Goal: Task Accomplishment & Management: Complete application form

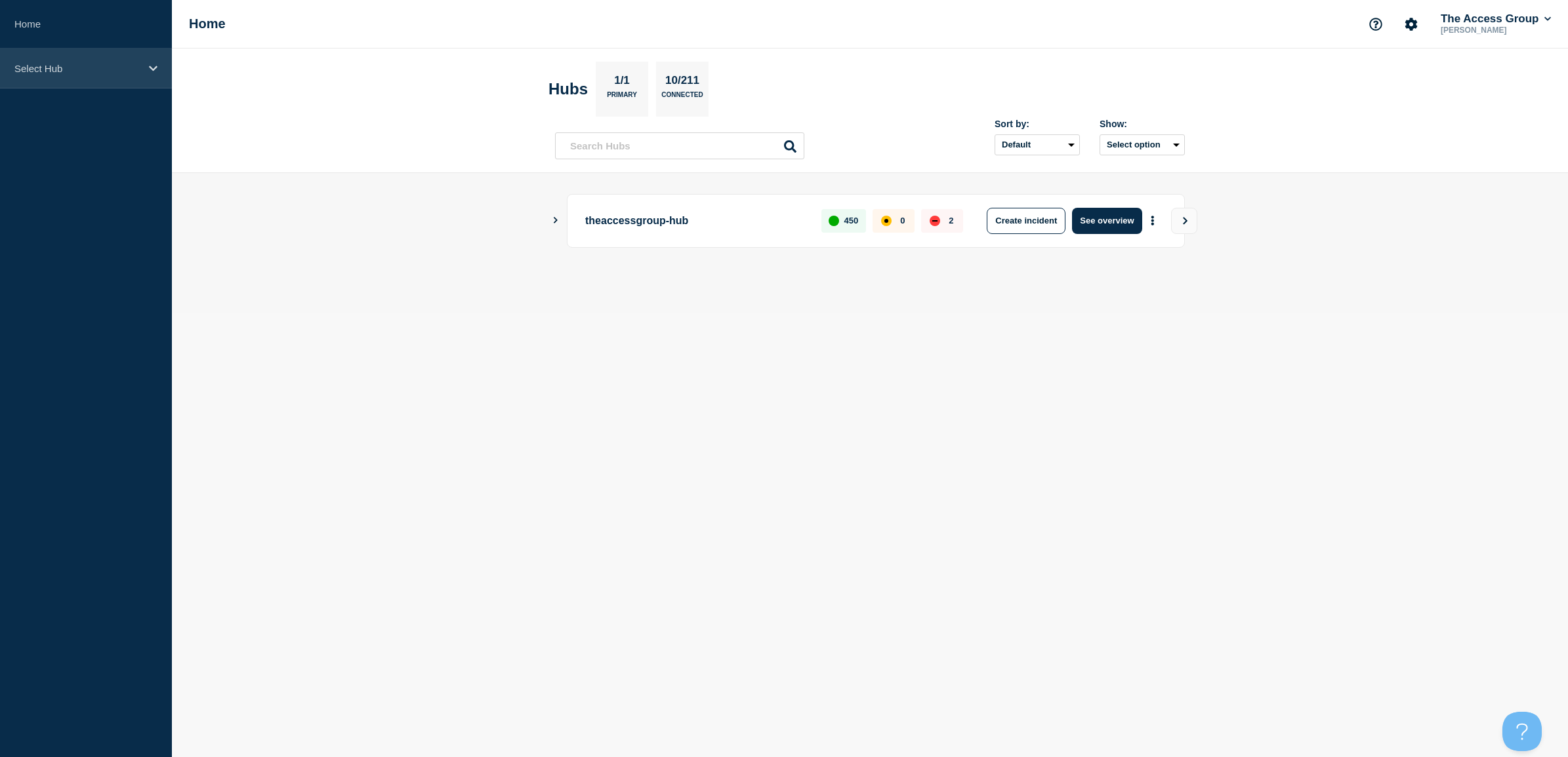
click at [80, 64] on p "Select Hub" at bounding box center [77, 69] width 126 height 11
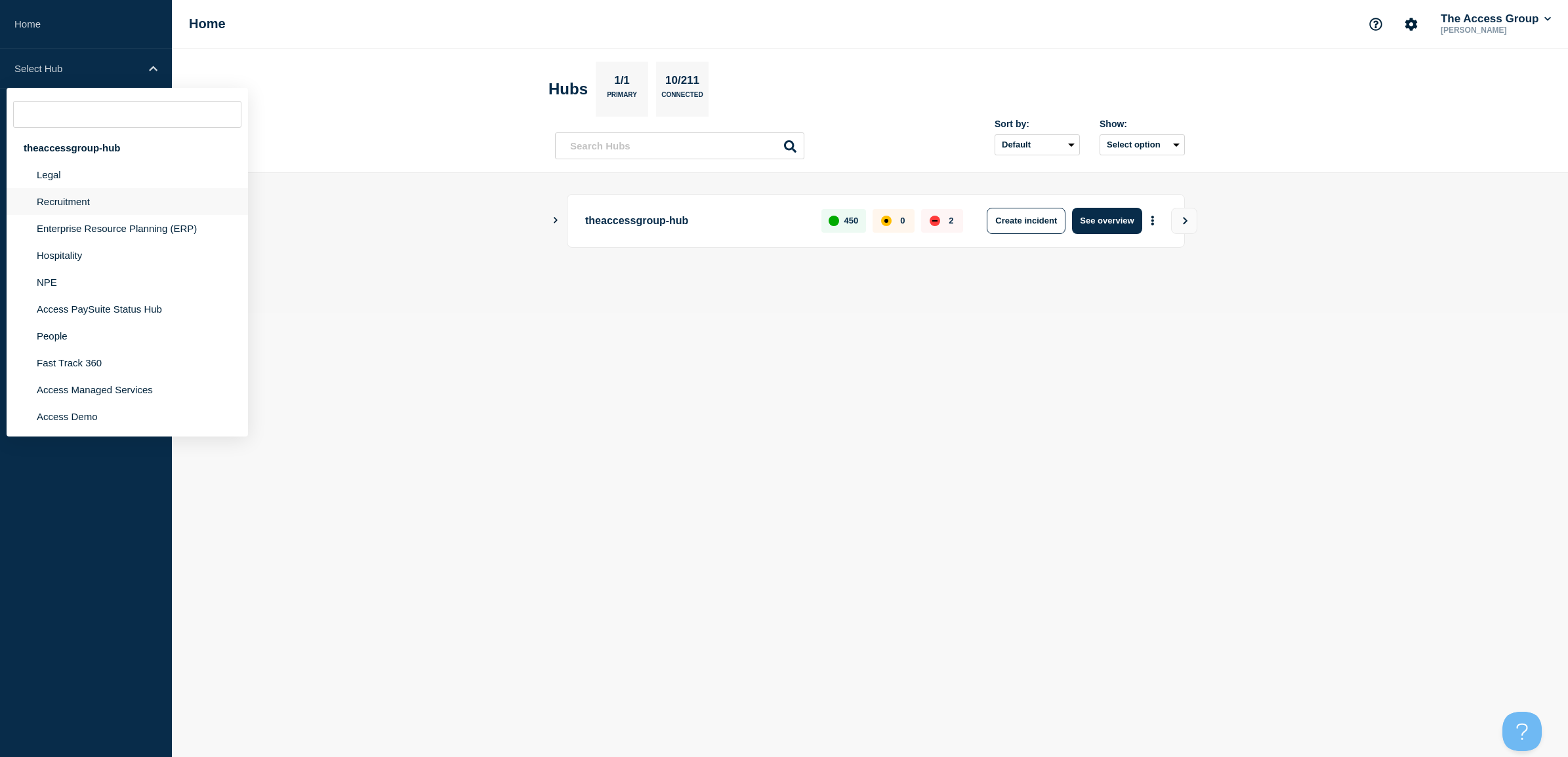
click at [76, 215] on li "Recruitment" at bounding box center [127, 228] width 241 height 27
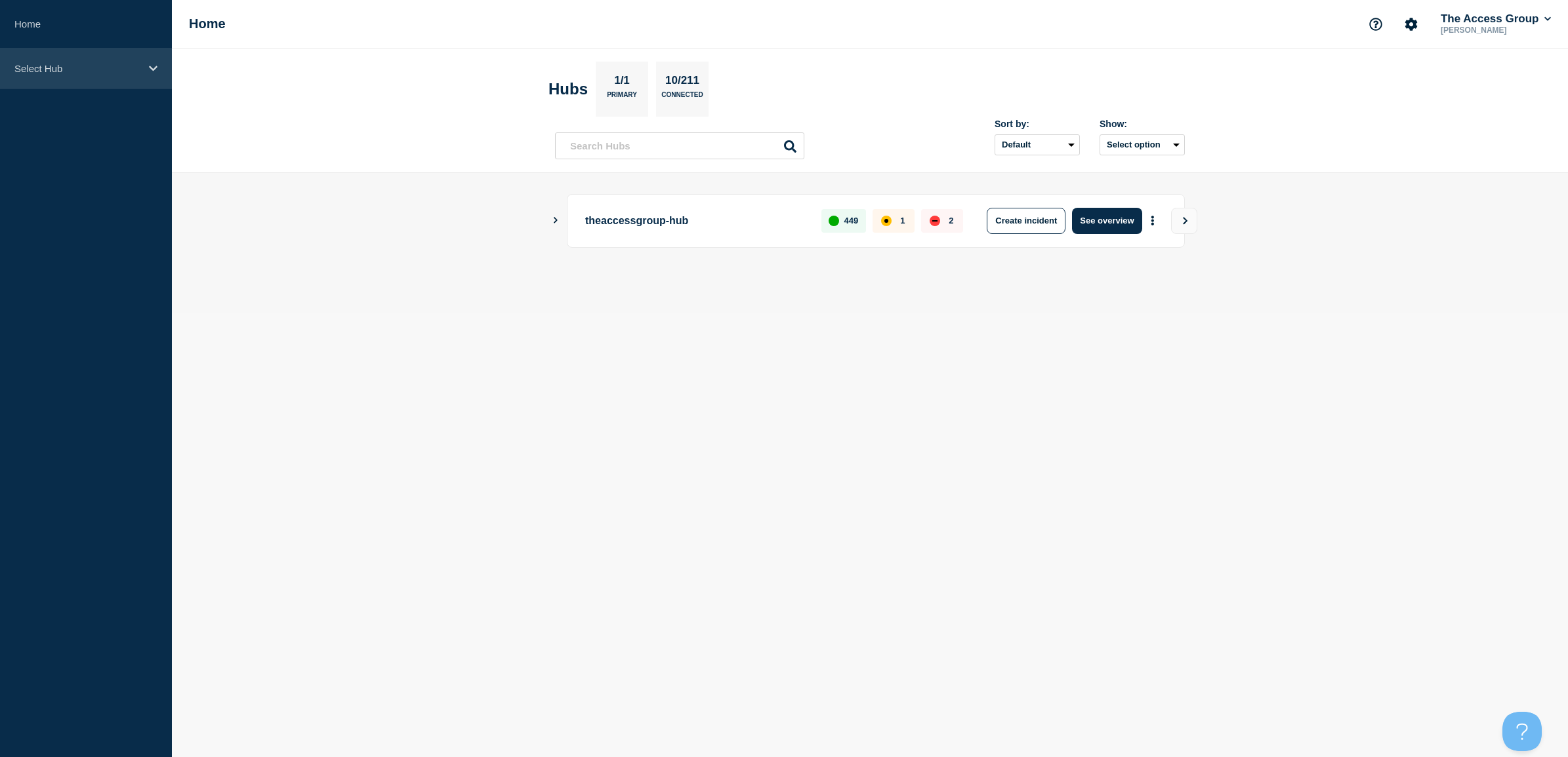
click at [105, 66] on p "Select Hub" at bounding box center [77, 69] width 126 height 11
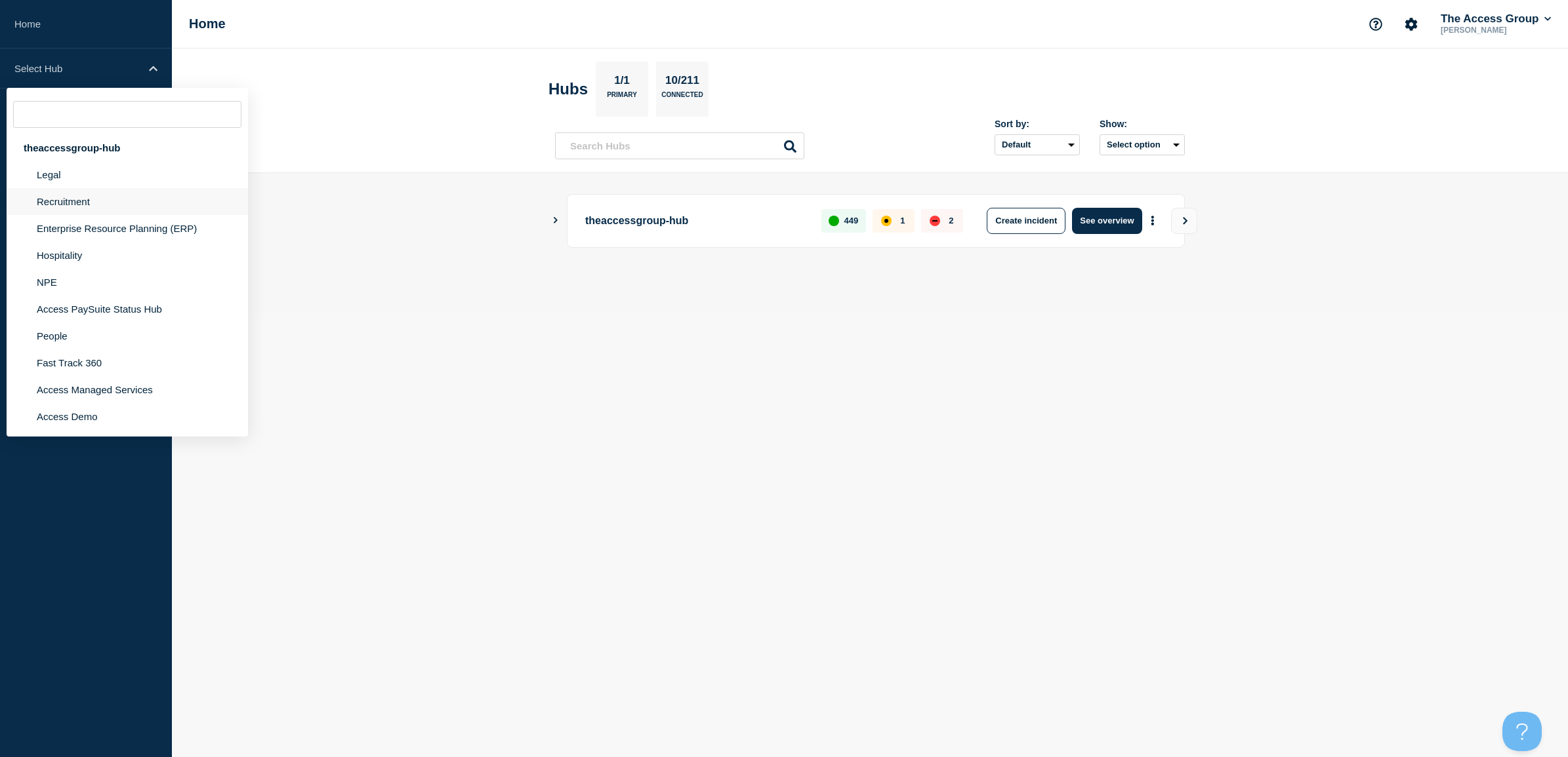
click at [64, 215] on li "Recruitment" at bounding box center [127, 228] width 241 height 27
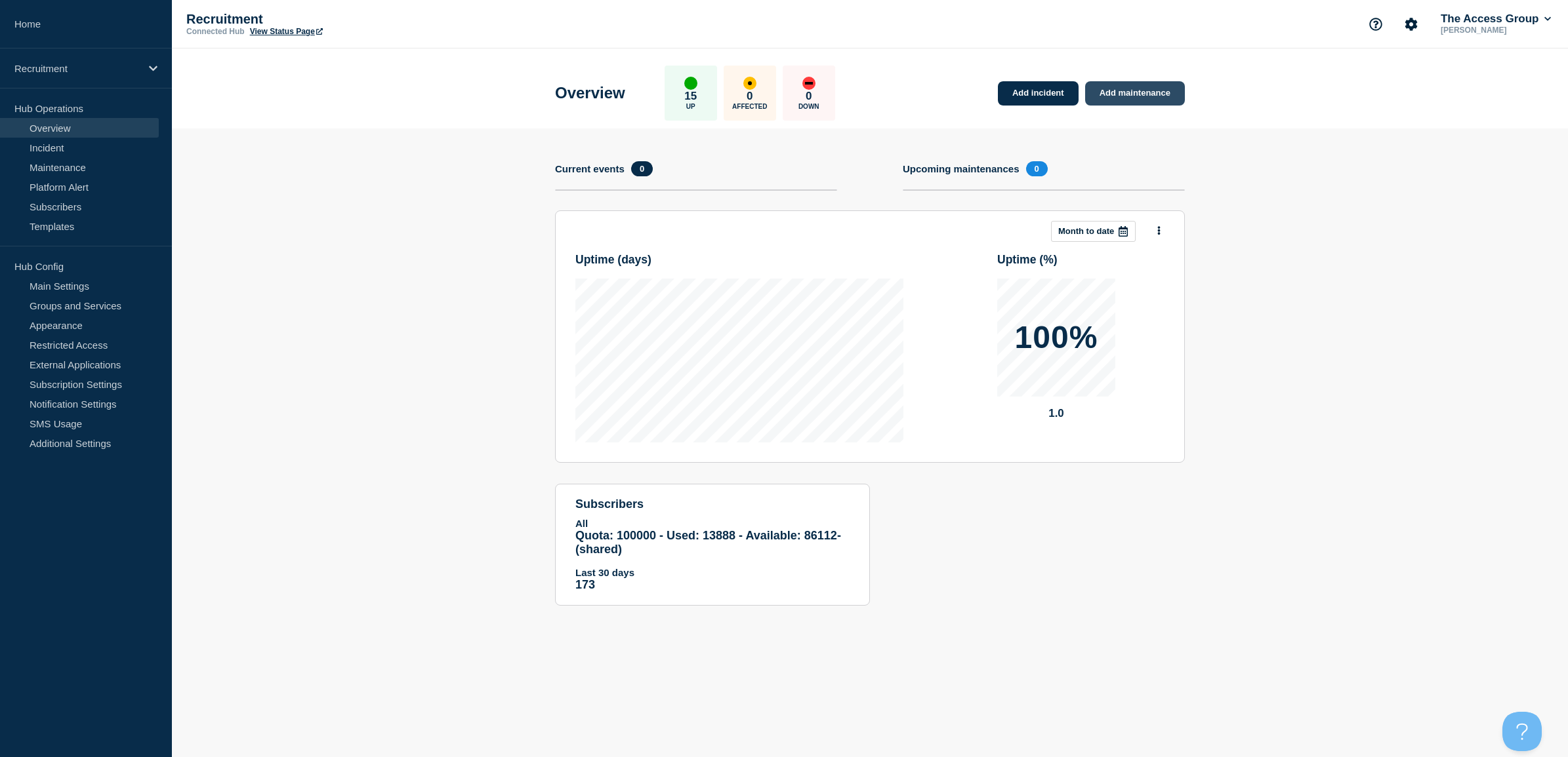
click at [1119, 89] on link "Add maintenance" at bounding box center [1134, 94] width 99 height 25
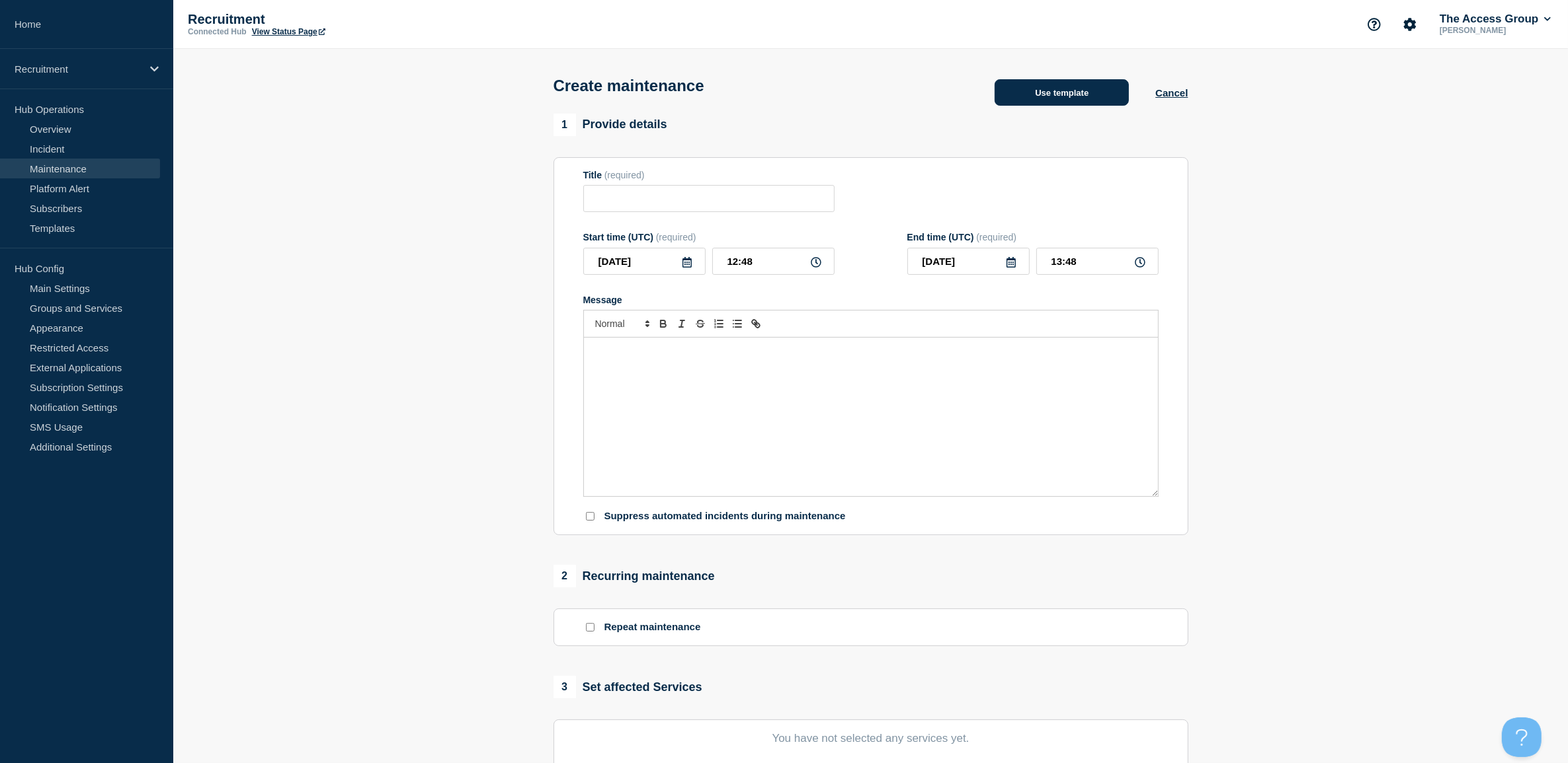
click at [1068, 90] on button "Use template" at bounding box center [1061, 92] width 134 height 26
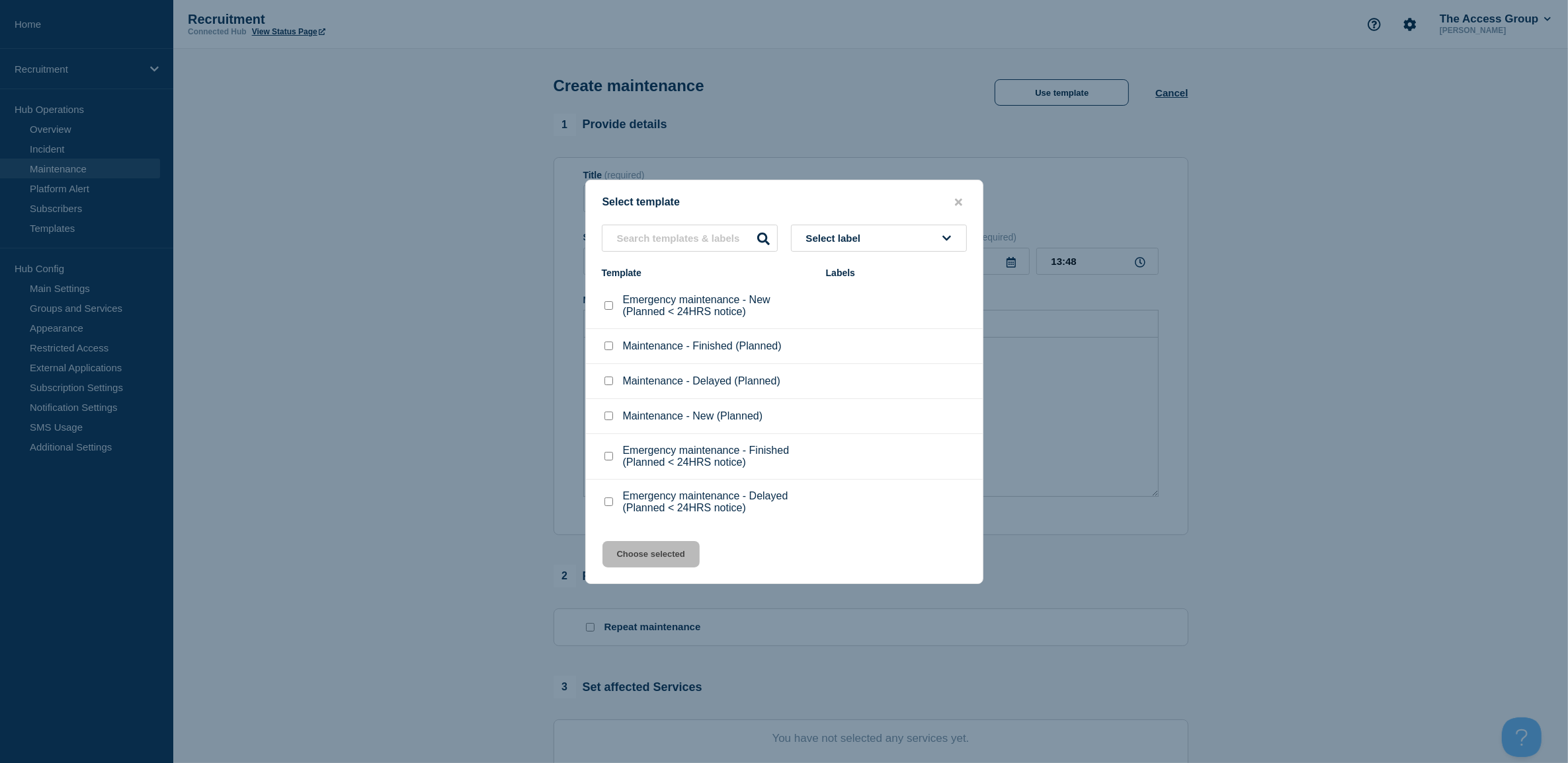
click at [608, 417] on input "Maintenance - New (Planned) checkbox" at bounding box center [608, 415] width 9 height 9
checkbox input "true"
click at [687, 553] on button "Choose selected" at bounding box center [651, 554] width 97 height 26
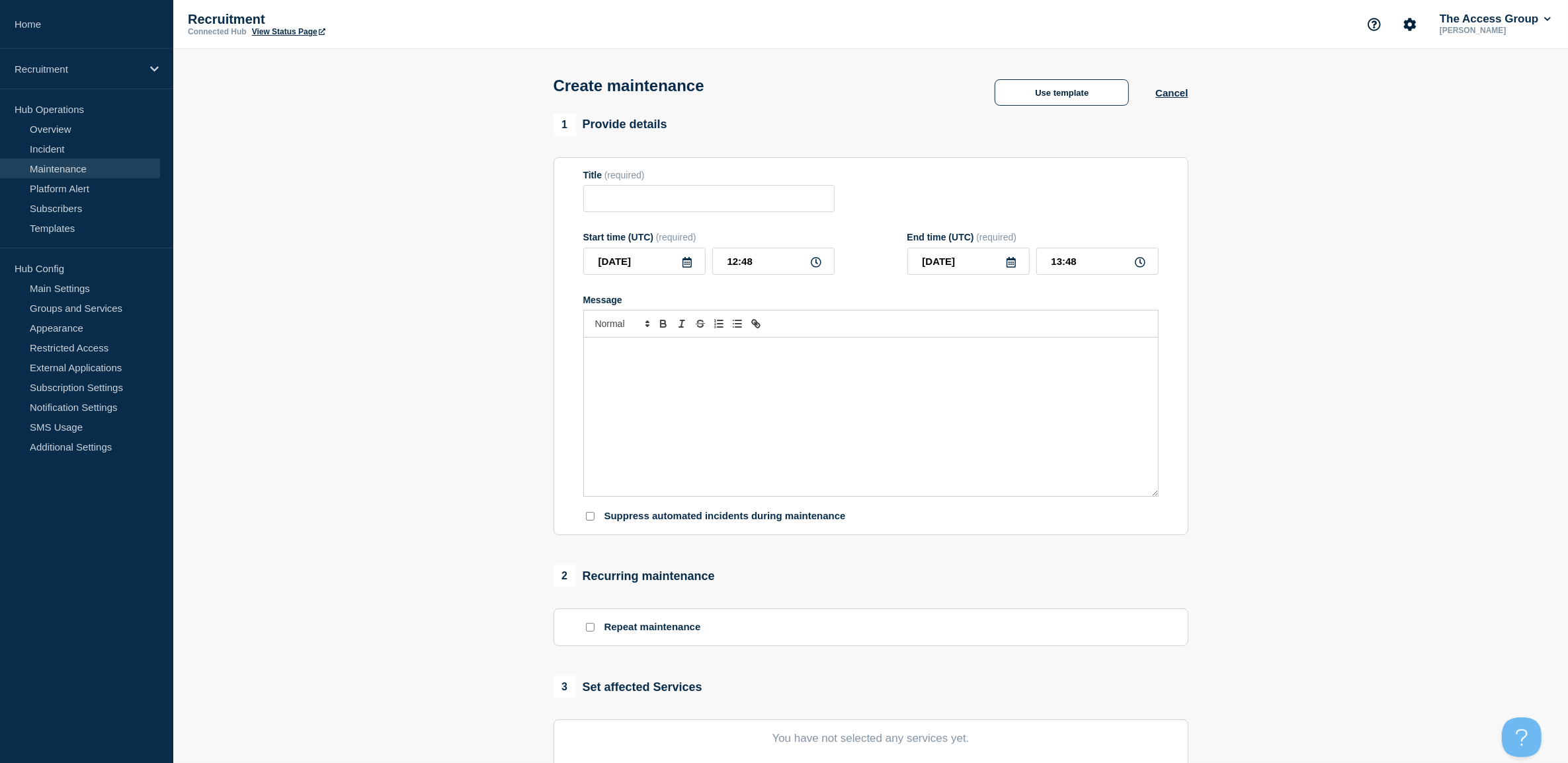
type input "Maintenance - New (Planned)"
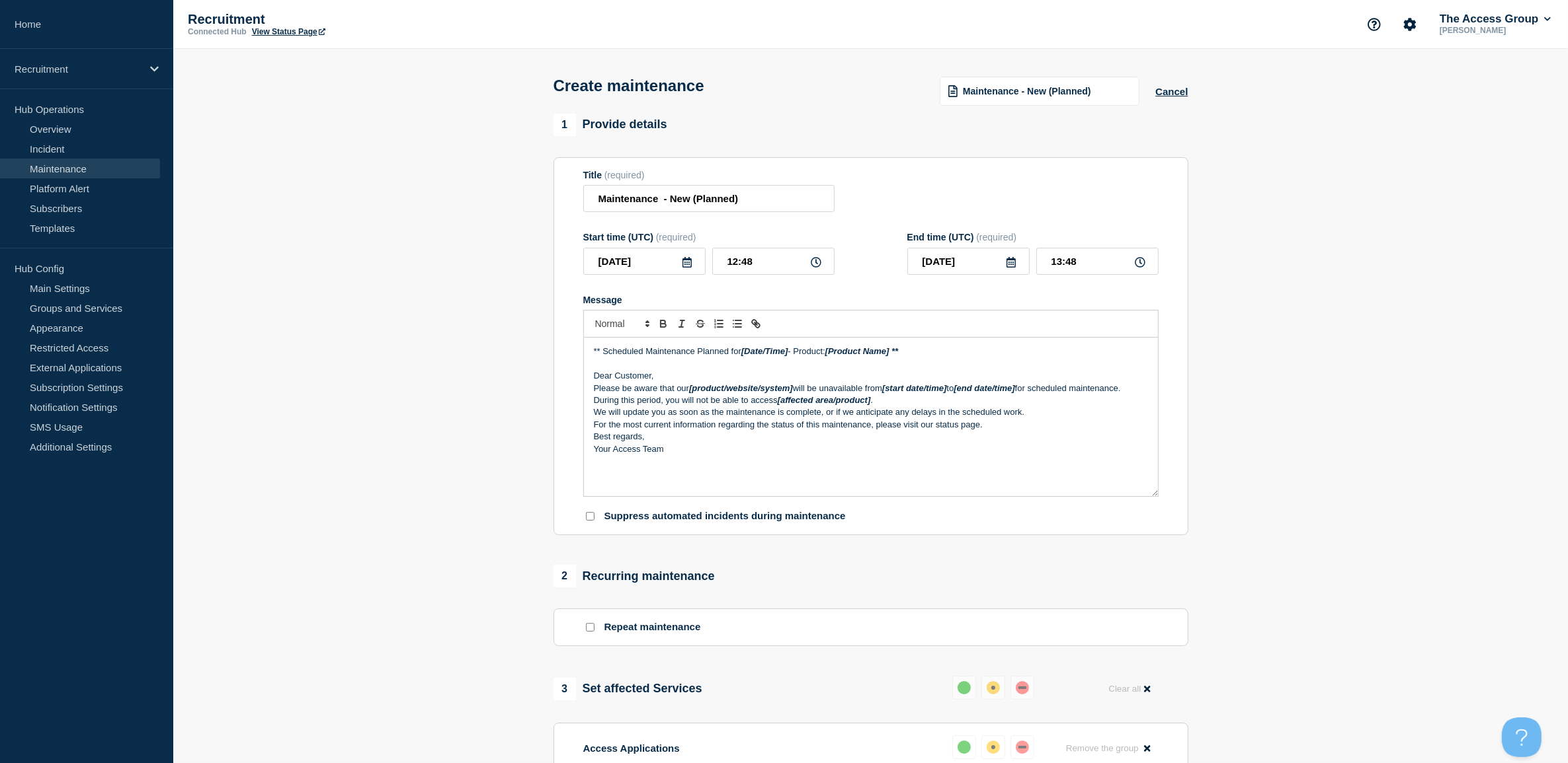
click at [750, 377] on p "Dear Customer," at bounding box center [871, 376] width 554 height 12
drag, startPoint x: 747, startPoint y: 352, endPoint x: 787, endPoint y: 359, distance: 40.6
click at [787, 356] on em "[Date/Time]" at bounding box center [764, 351] width 47 height 10
drag, startPoint x: 830, startPoint y: 353, endPoint x: 895, endPoint y: 353, distance: 65.0
click at [883, 353] on em "[Product Name] **" at bounding box center [847, 351] width 74 height 10
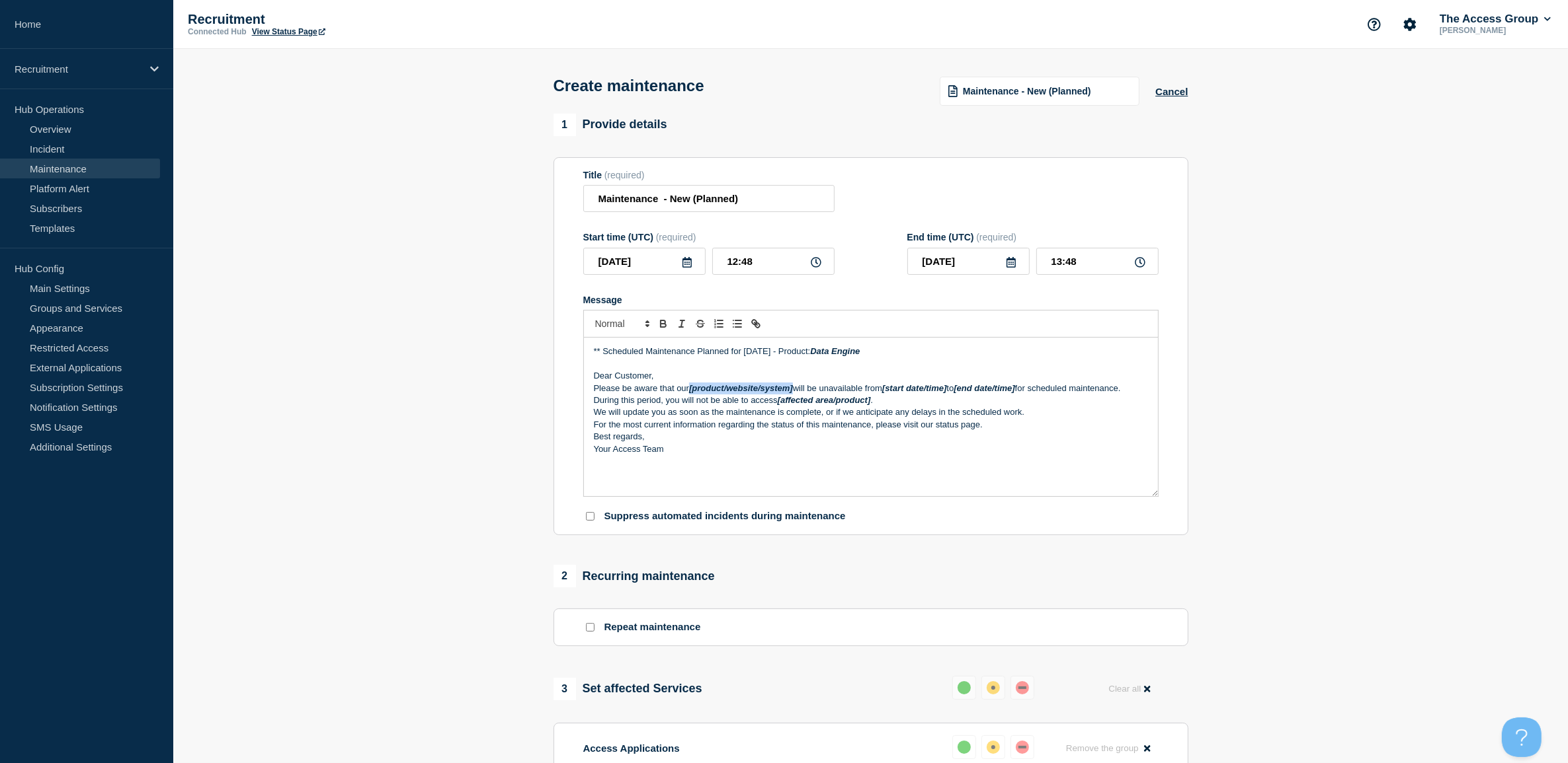
drag, startPoint x: 794, startPoint y: 390, endPoint x: 692, endPoint y: 392, distance: 102.0
click at [692, 392] on em "[product/website/system]" at bounding box center [741, 388] width 104 height 10
drag, startPoint x: 833, startPoint y: 394, endPoint x: 898, endPoint y: 391, distance: 65.1
click at [891, 391] on em "[start date/time]" at bounding box center [857, 388] width 64 height 10
drag, startPoint x: 854, startPoint y: 387, endPoint x: 832, endPoint y: 390, distance: 22.2
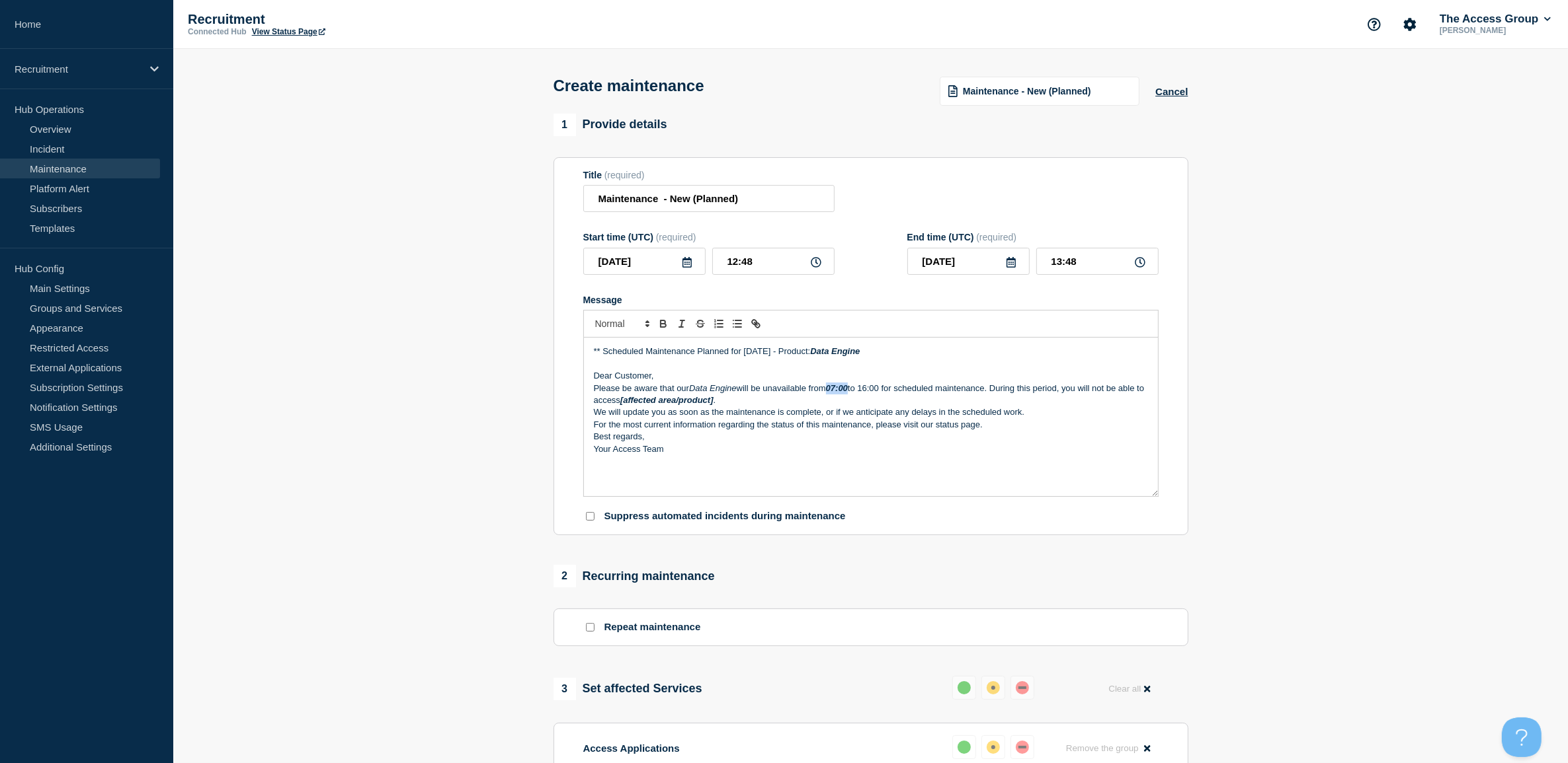
click at [832, 390] on p "Please be aware that our Data Engine will be unavailable from 07:00 to 16:00 fo…" at bounding box center [871, 395] width 554 height 25
click at [1048, 392] on p "Please be aware that our Data Engine will be unavailable from 07:00 to 16:00 fo…" at bounding box center [871, 395] width 554 height 25
drag, startPoint x: 711, startPoint y: 401, endPoint x: 1002, endPoint y: 392, distance: 291.1
click at [1002, 392] on p "Please be aware that our Data Engine will be unavailable from 07:00 to 16:00 fo…" at bounding box center [871, 395] width 554 height 25
click at [808, 391] on p "Please be aware that our Data Engine will be unavailable from 07:00 to 16:00 fo…" at bounding box center [871, 395] width 554 height 25
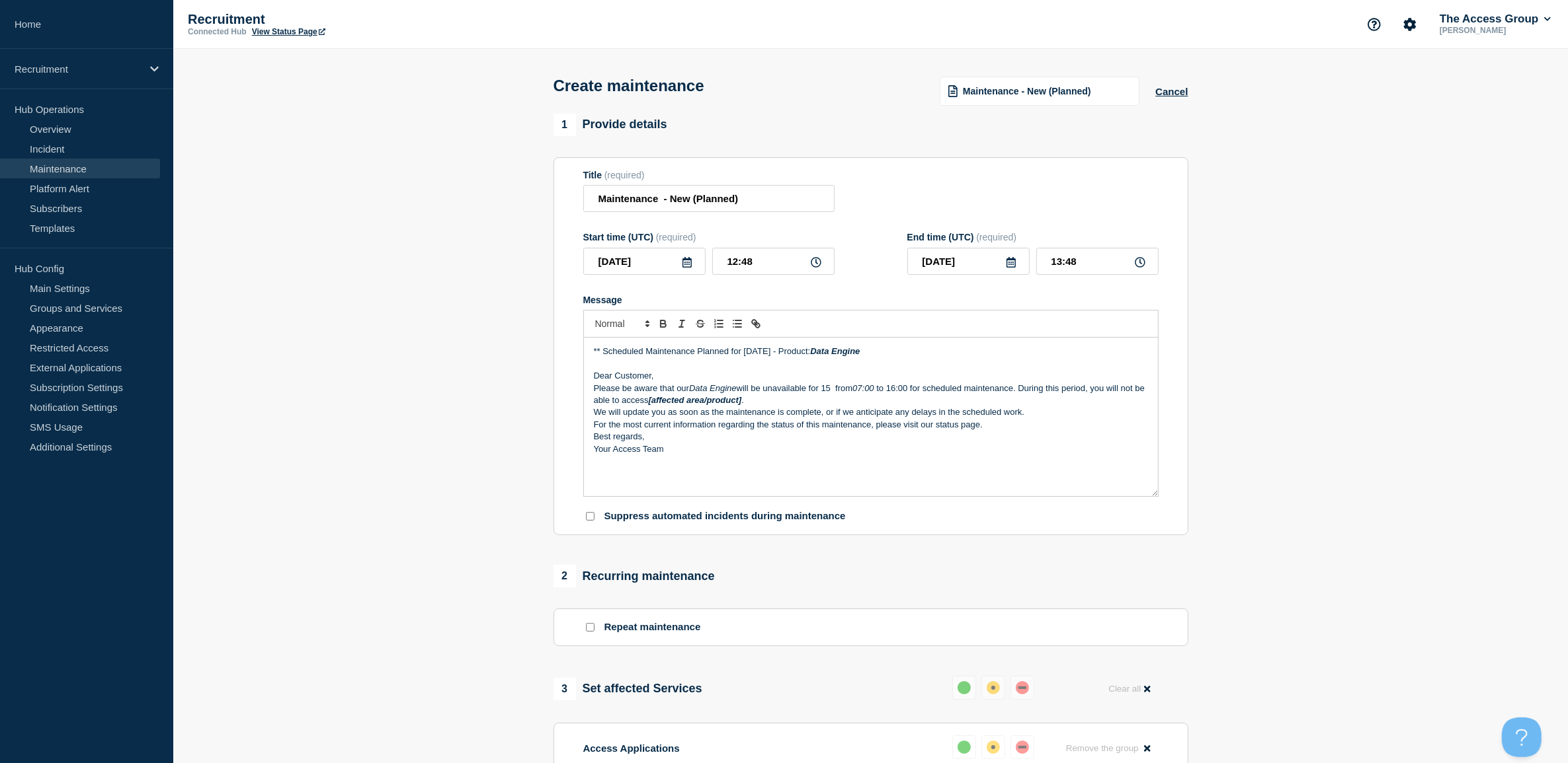
click at [692, 390] on em "Data Engine" at bounding box center [712, 388] width 47 height 10
click at [847, 390] on p "Please be aware that the refresh schedule for our Data Engine will be unavailab…" at bounding box center [871, 395] width 554 height 25
click at [868, 387] on p "Please be aware that the refresh schedule for our Data Engine will be unavailab…" at bounding box center [871, 395] width 554 height 25
click at [903, 382] on p "Dear Customer," at bounding box center [871, 376] width 554 height 12
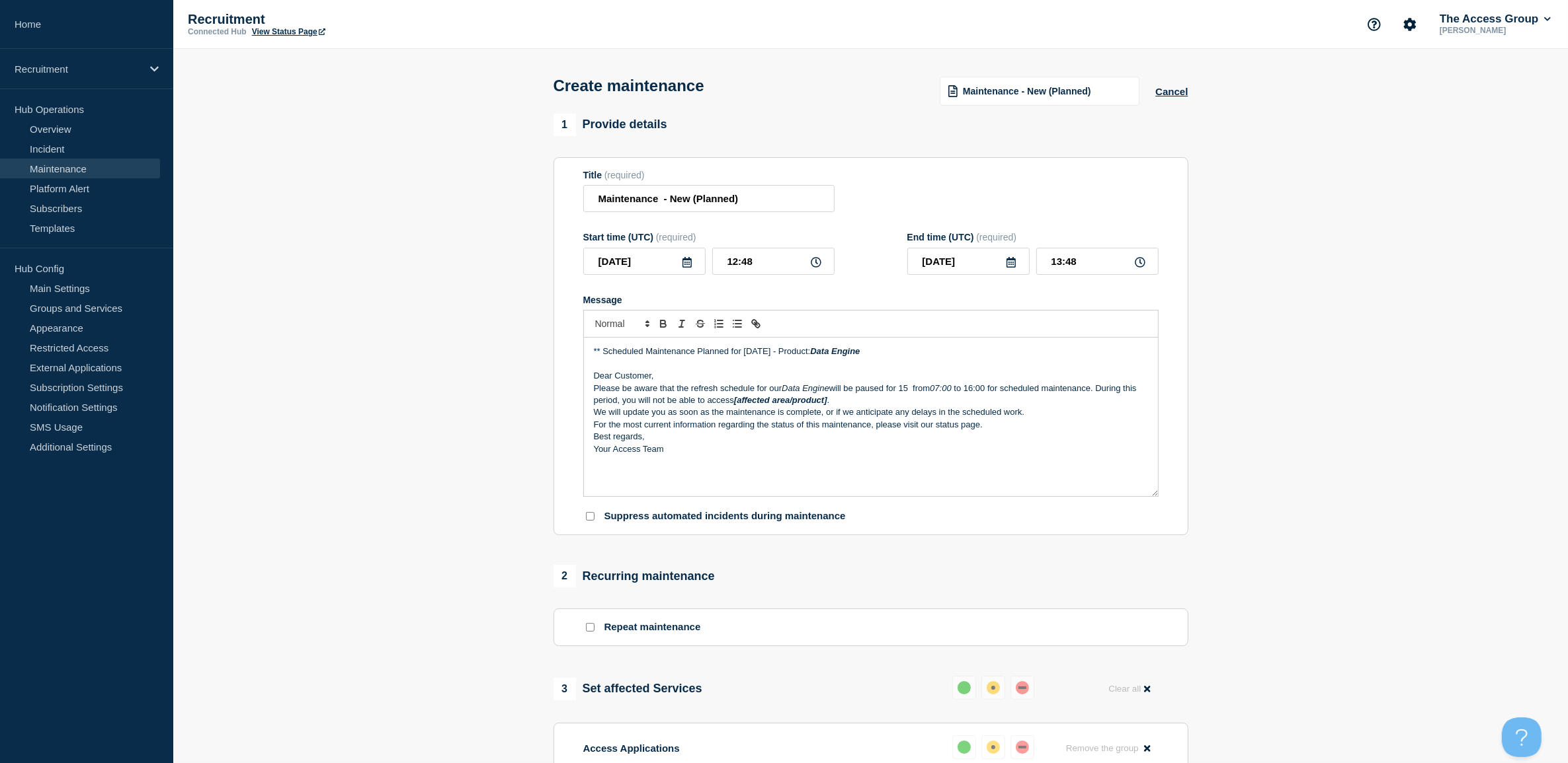
click at [902, 389] on p "Please be aware that the refresh schedule for our Data Engine will be paused fo…" at bounding box center [871, 395] width 554 height 25
click at [901, 389] on p "Please be aware that the refresh schedule for our Data Engine will be paused fo…" at bounding box center [871, 395] width 554 height 25
click at [920, 391] on p "Please be aware that the refresh schedule for our Data Engine will be paused fo…" at bounding box center [871, 395] width 554 height 25
click at [993, 389] on p "Please be aware that the refresh schedule for our Data Engine will be paused fo…" at bounding box center [871, 395] width 554 height 25
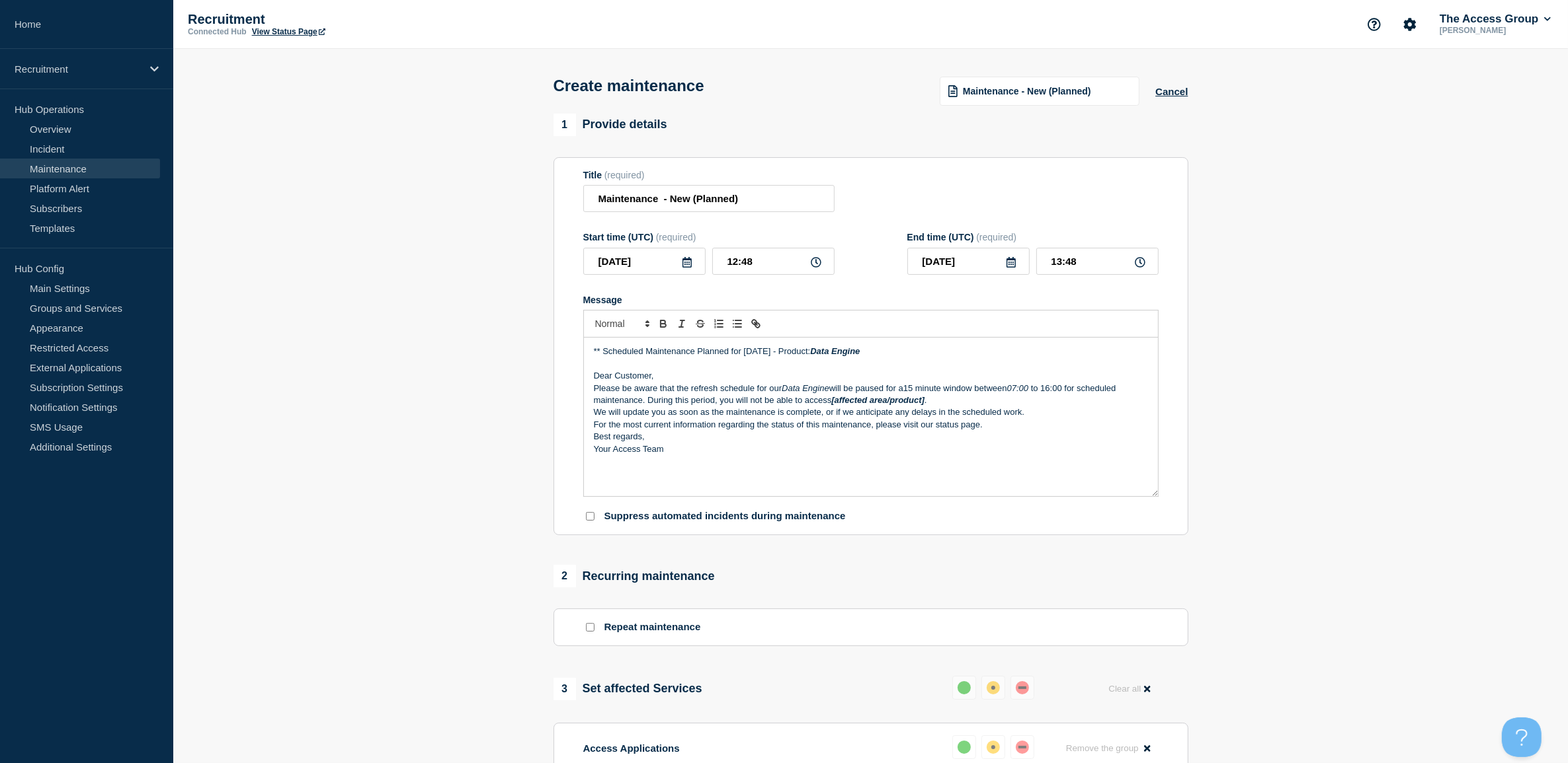
click at [1073, 387] on p "Please be aware that the refresh schedule for our Data Engine will be paused fo…" at bounding box center [871, 395] width 554 height 25
drag, startPoint x: 937, startPoint y: 404, endPoint x: 650, endPoint y: 403, distance: 287.0
click at [650, 403] on p "Please be aware that the refresh schedule for our Data Engine will be paused fo…" at bounding box center [871, 395] width 554 height 25
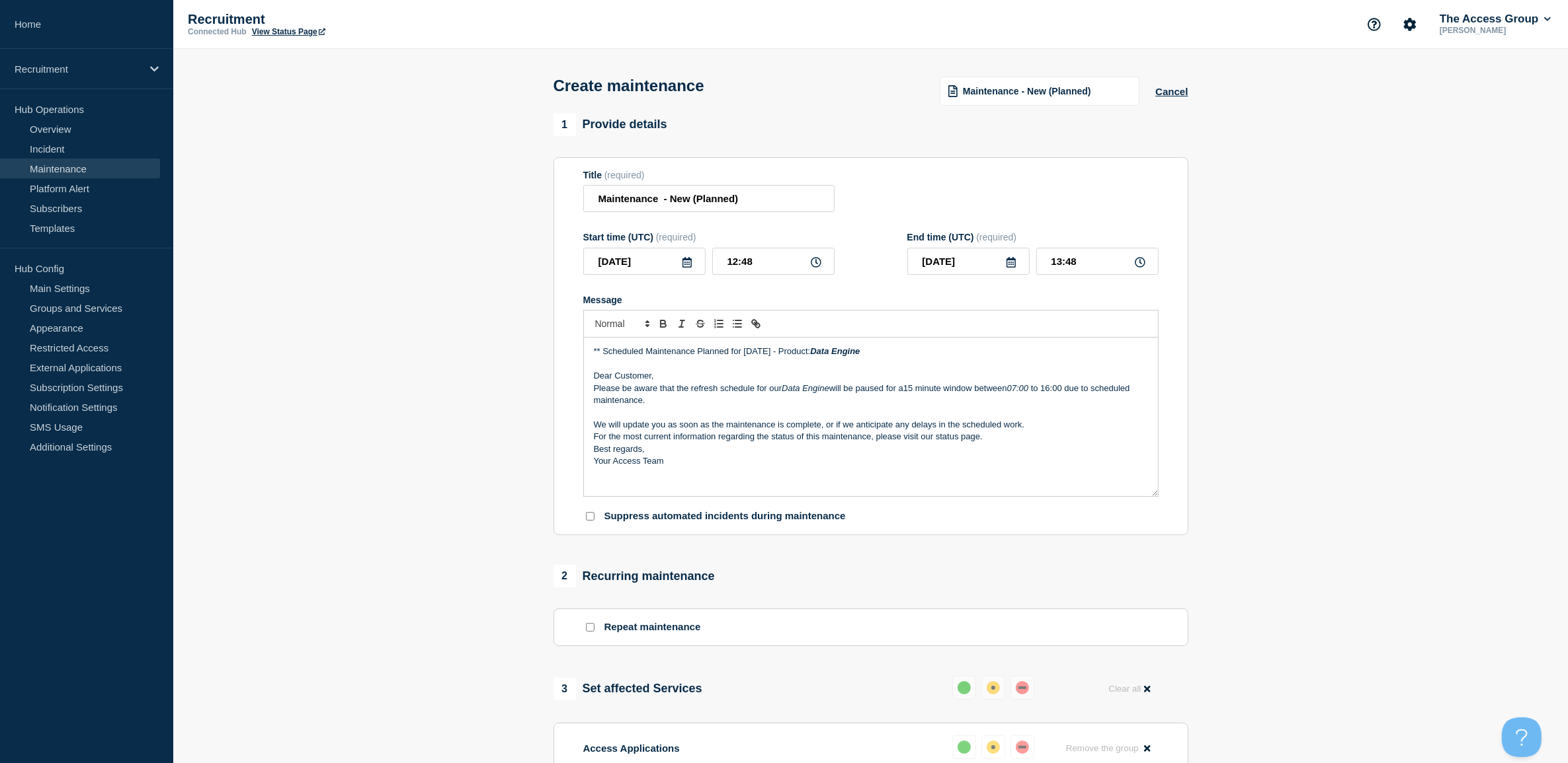
click at [1043, 434] on p "For the most current information regarding the status of this maintenance, plea…" at bounding box center [871, 436] width 554 height 12
click at [1026, 431] on p "We will update you as soon as the maintenance is complete, or if we anticipate …" at bounding box center [871, 425] width 554 height 12
click at [1022, 456] on p "For the most current information regarding the status of this maintenance, plea…" at bounding box center [871, 449] width 554 height 12
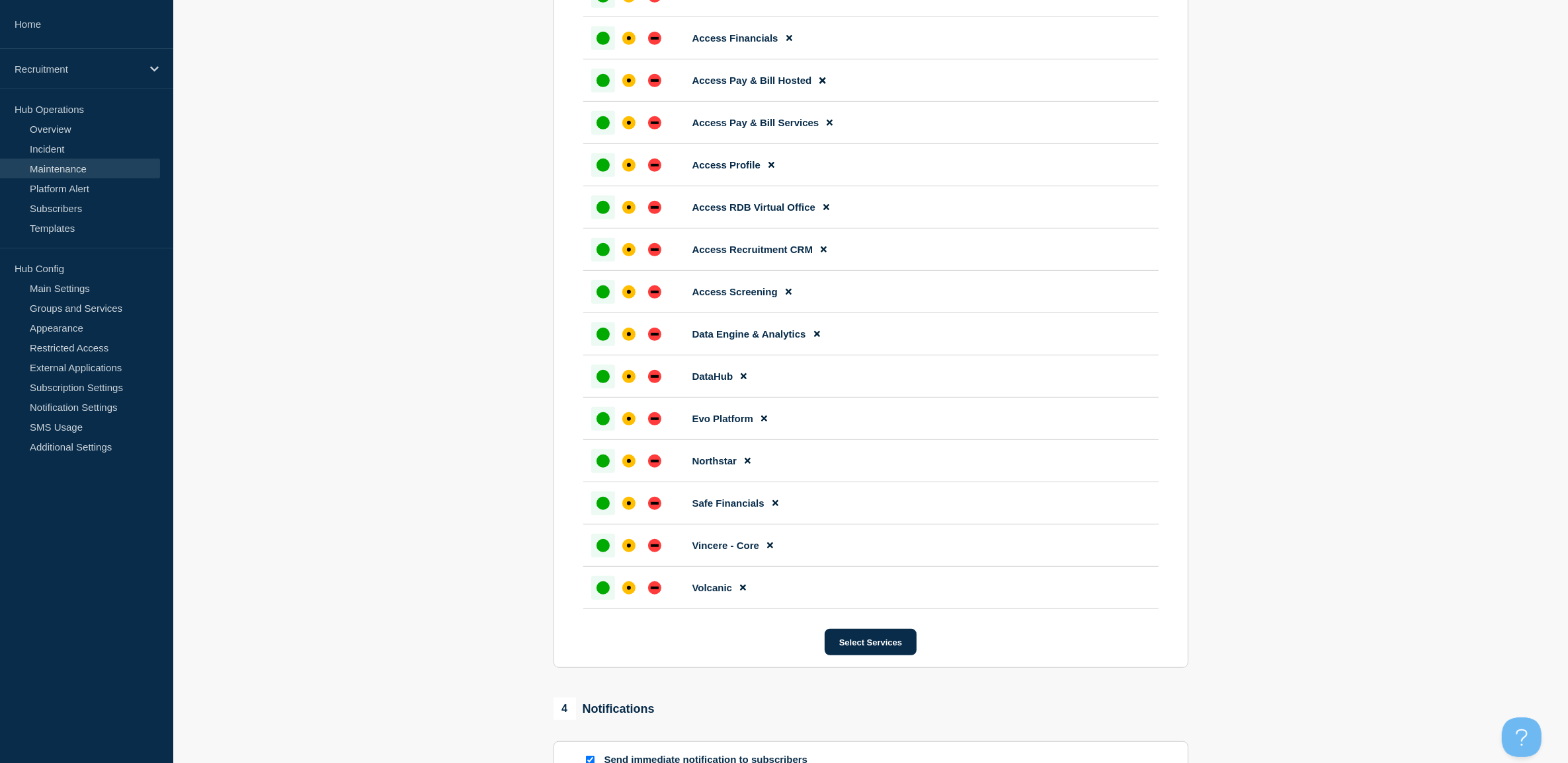
scroll to position [560, 0]
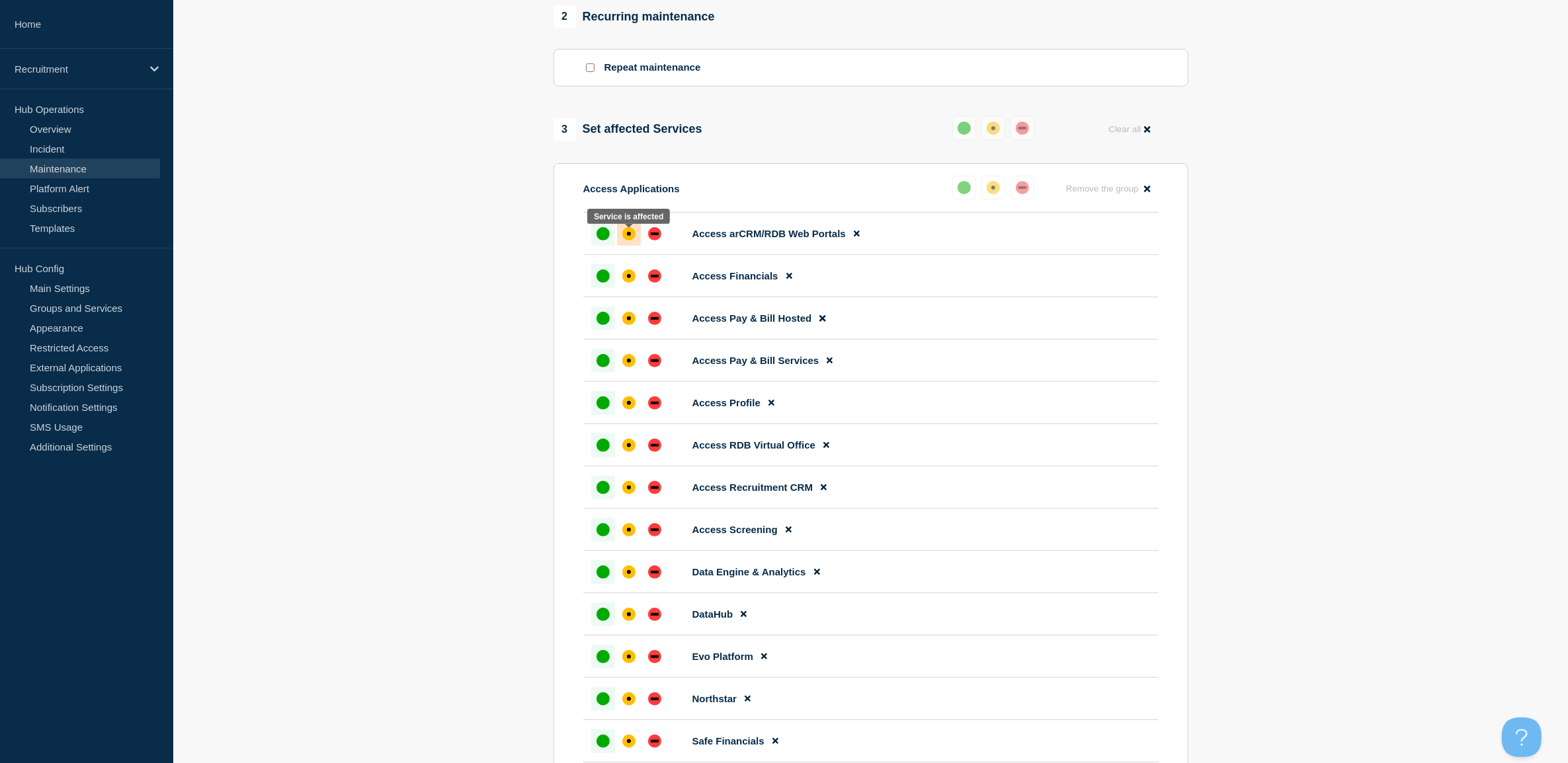
click at [625, 236] on div "affected" at bounding box center [628, 234] width 13 height 13
click at [622, 283] on div "affected" at bounding box center [628, 276] width 13 height 13
click at [625, 325] on div "affected" at bounding box center [628, 318] width 13 height 13
click at [625, 362] on div "affected" at bounding box center [628, 360] width 13 height 13
click at [627, 401] on div at bounding box center [628, 403] width 24 height 24
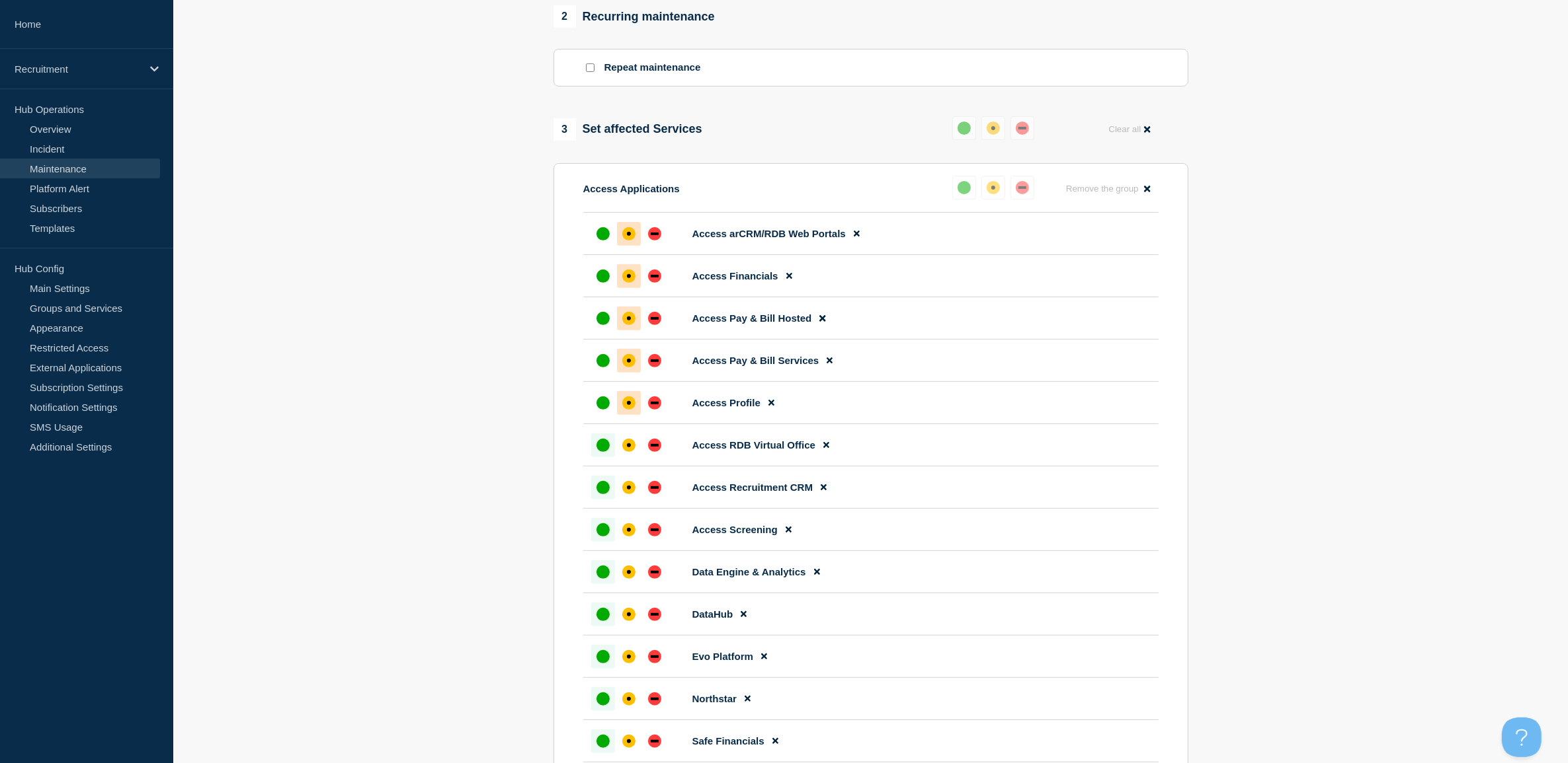
click at [628, 466] on li "Access RDB Virtual Office" at bounding box center [871, 487] width 575 height 42
click at [629, 447] on div "affected" at bounding box center [628, 445] width 4 height 4
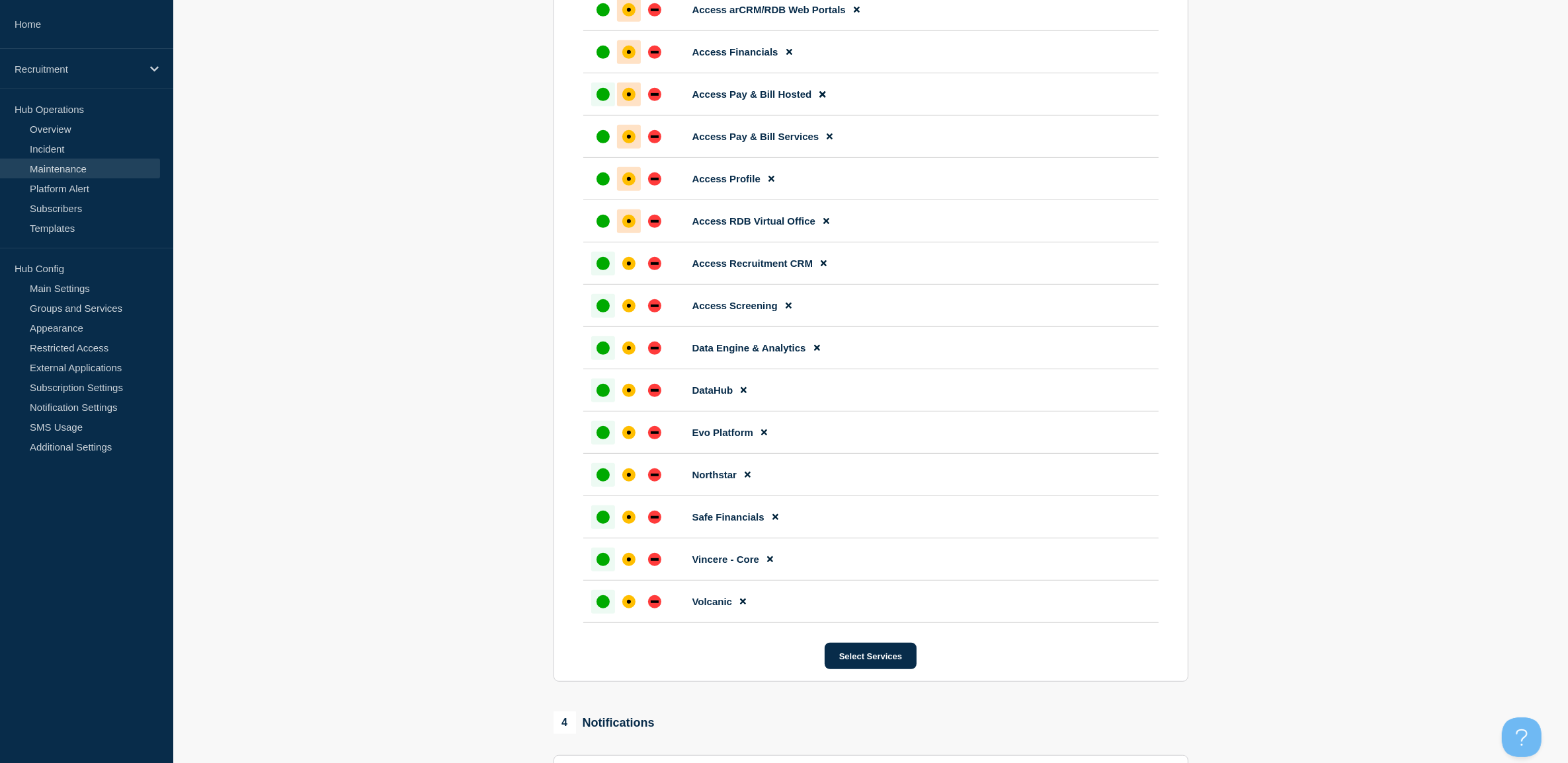
scroll to position [807, 0]
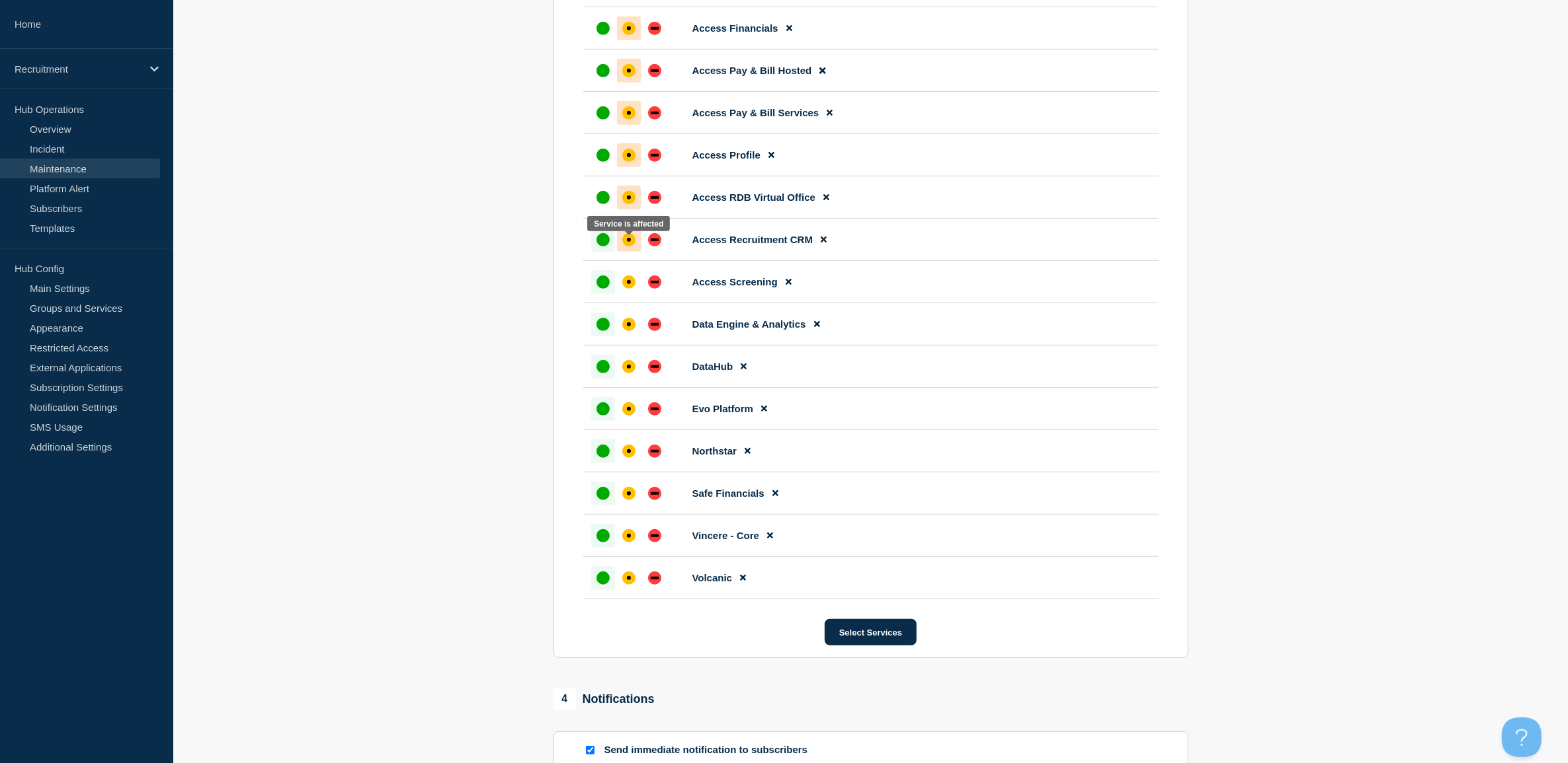
click at [630, 245] on div "affected" at bounding box center [628, 240] width 13 height 13
click at [625, 294] on div at bounding box center [628, 282] width 24 height 24
click at [625, 345] on li "Data Engine & Analytics" at bounding box center [871, 366] width 575 height 42
click at [624, 336] on div at bounding box center [628, 324] width 24 height 24
click at [626, 369] on div "affected" at bounding box center [628, 366] width 13 height 13
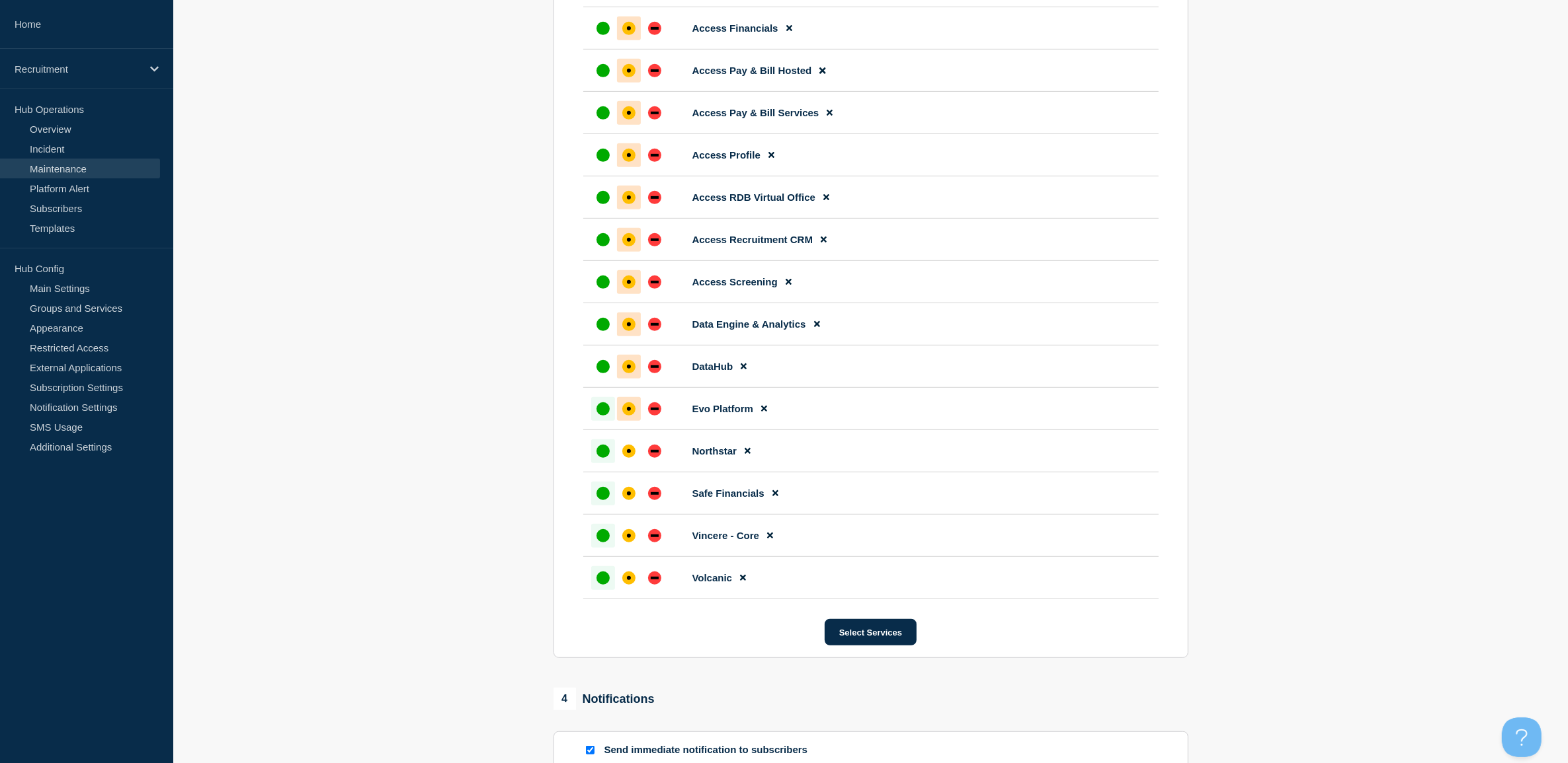
click at [626, 411] on div "affected" at bounding box center [628, 408] width 13 height 13
click at [627, 453] on div "affected" at bounding box center [628, 451] width 4 height 4
click at [628, 494] on div "affected" at bounding box center [628, 493] width 13 height 13
click at [627, 557] on li "Vincere - Core" at bounding box center [871, 578] width 575 height 42
click at [625, 536] on div at bounding box center [628, 536] width 24 height 24
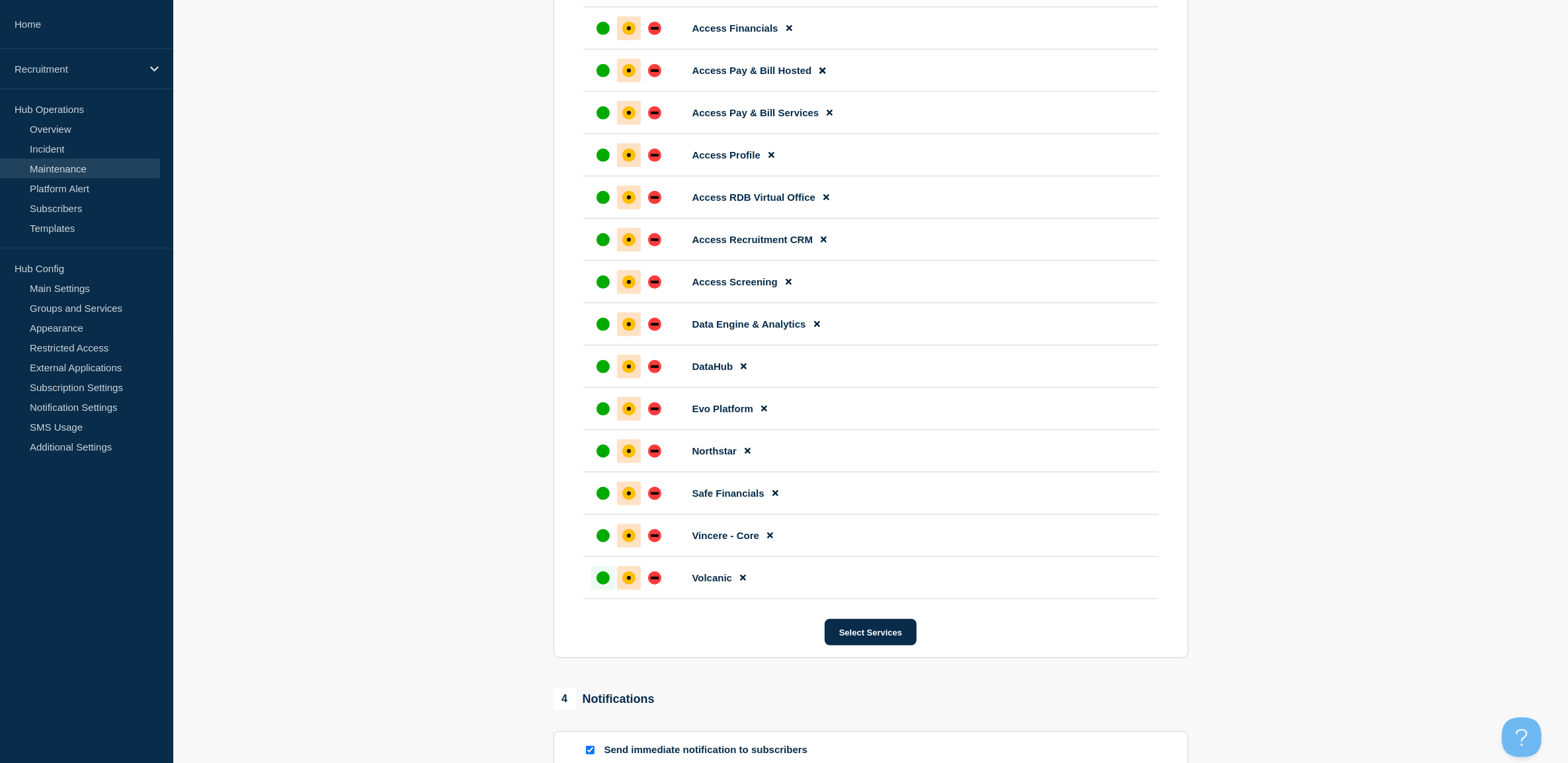
click at [625, 579] on div "affected" at bounding box center [628, 577] width 13 height 13
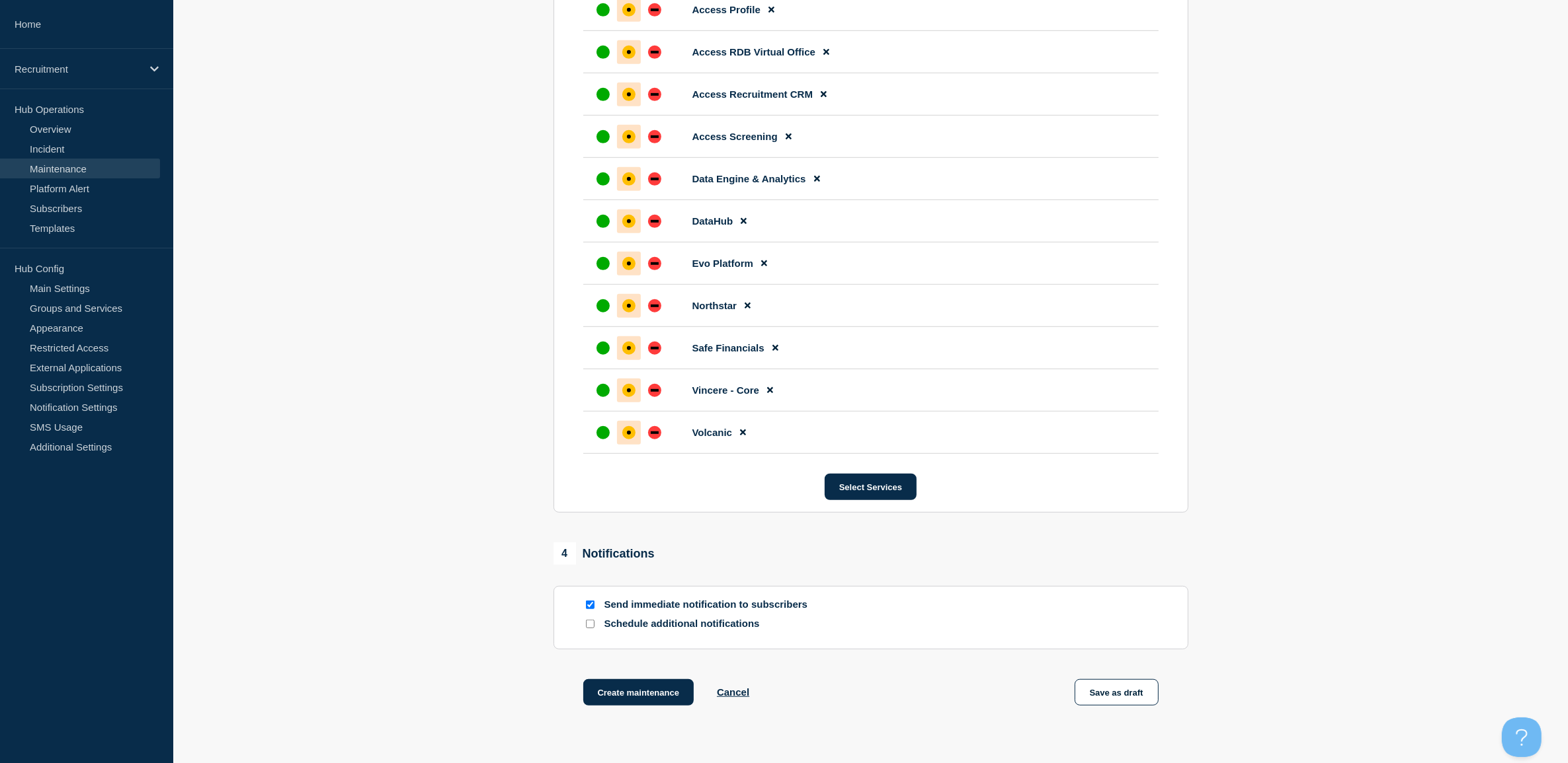
scroll to position [973, 0]
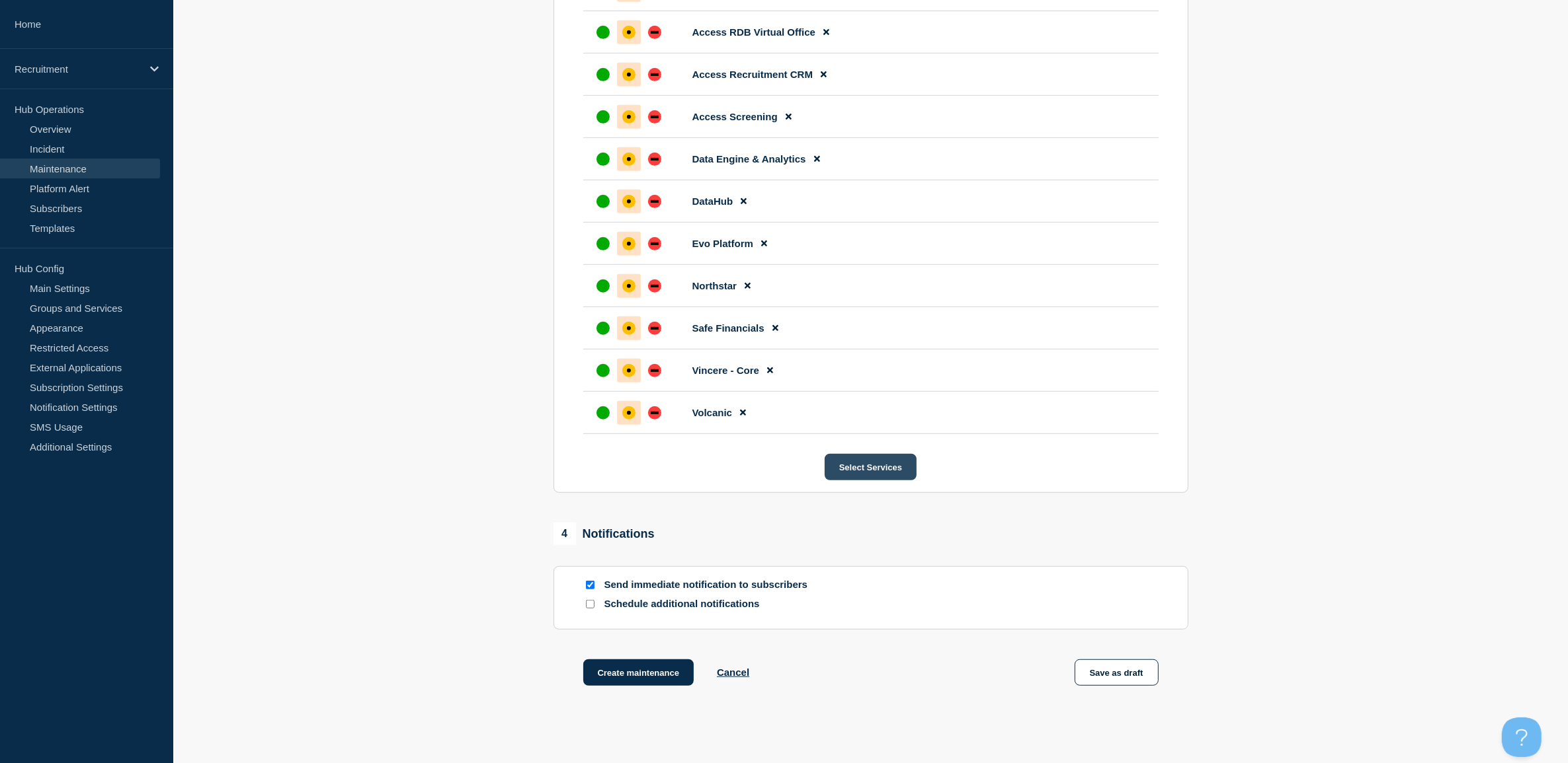
click at [858, 467] on button "Select Services" at bounding box center [871, 467] width 92 height 26
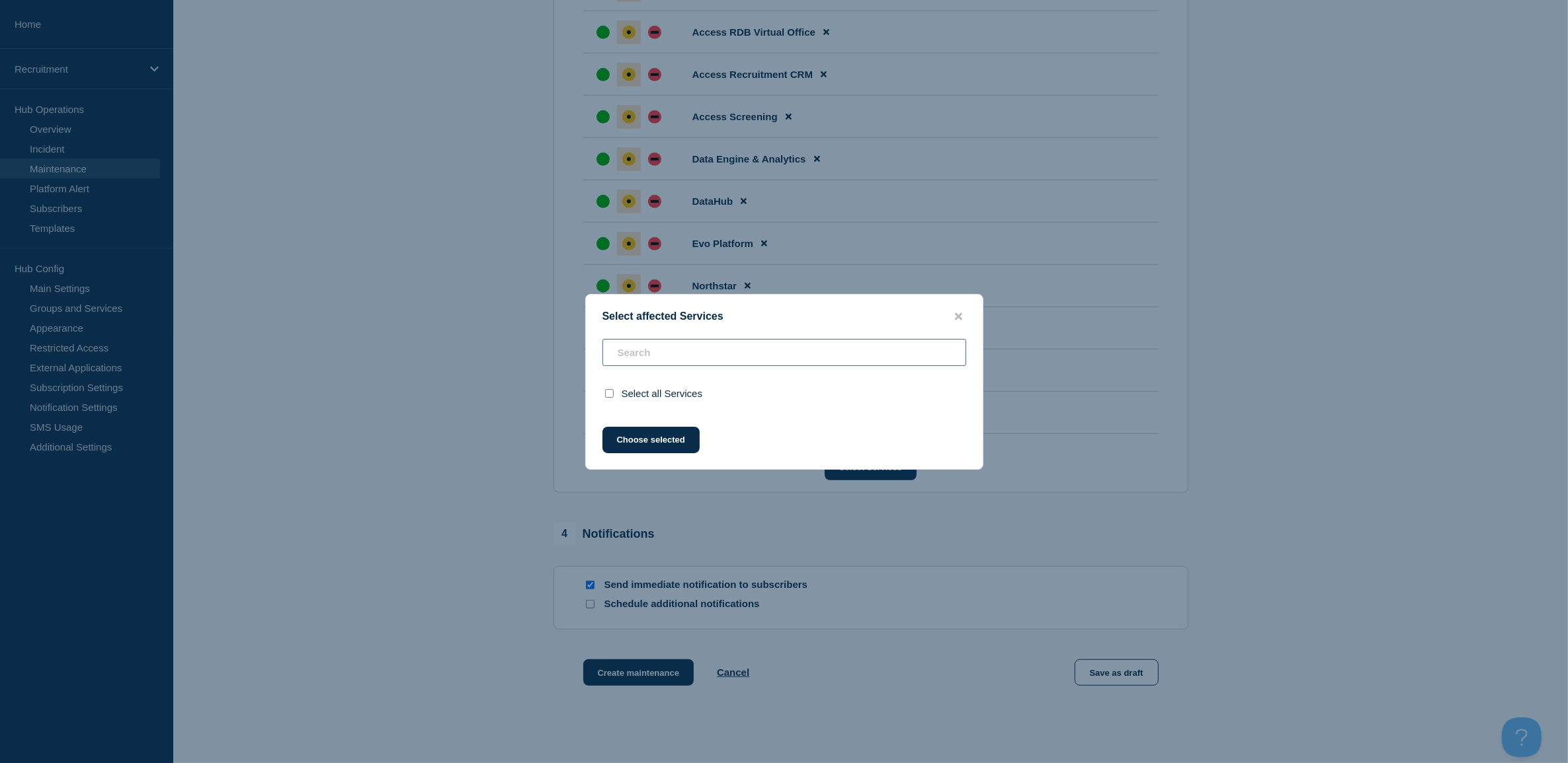
click at [763, 339] on input "text" at bounding box center [784, 352] width 363 height 27
checkbox input "true"
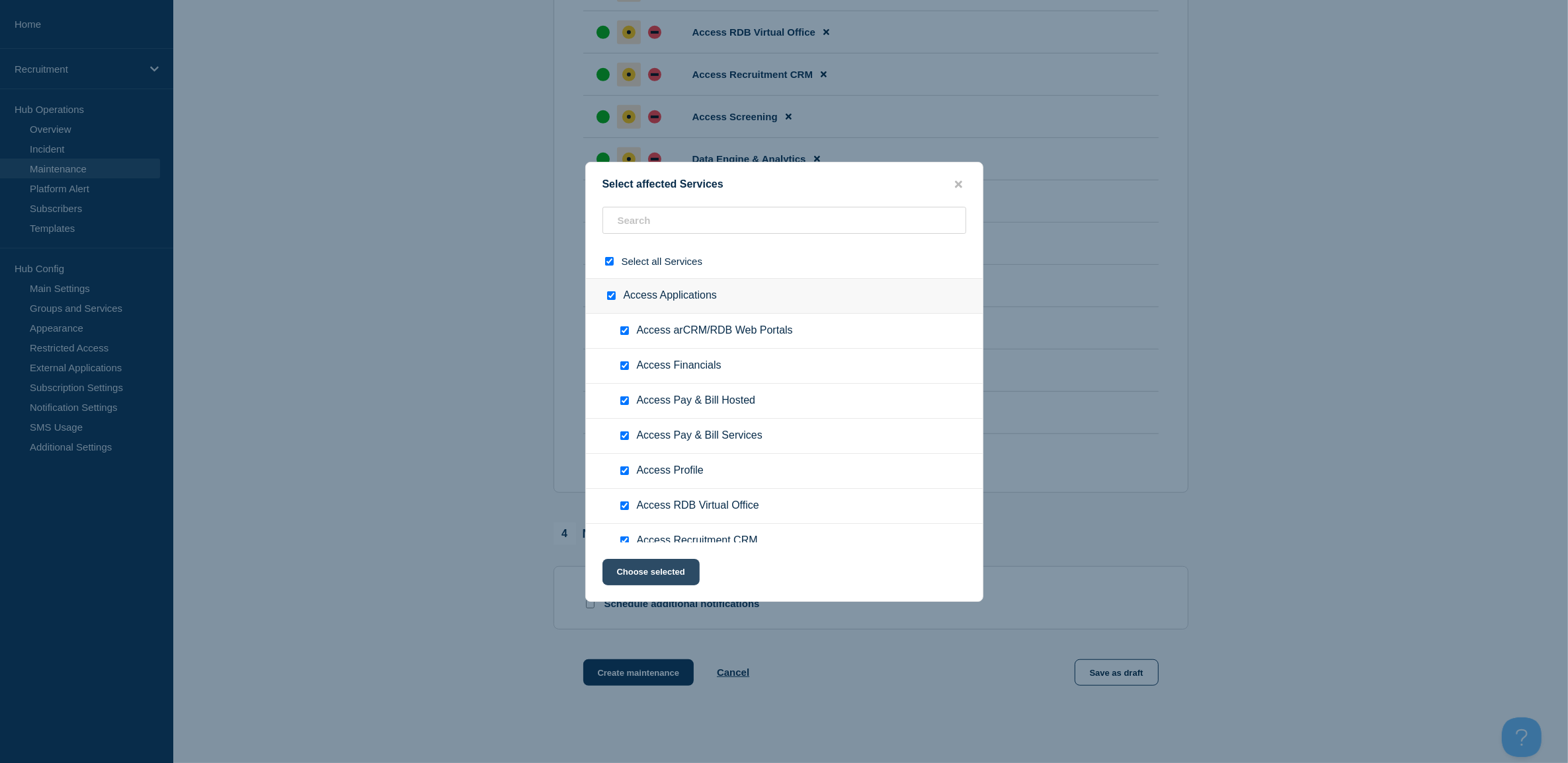
click at [656, 569] on button "Choose selected" at bounding box center [651, 572] width 97 height 26
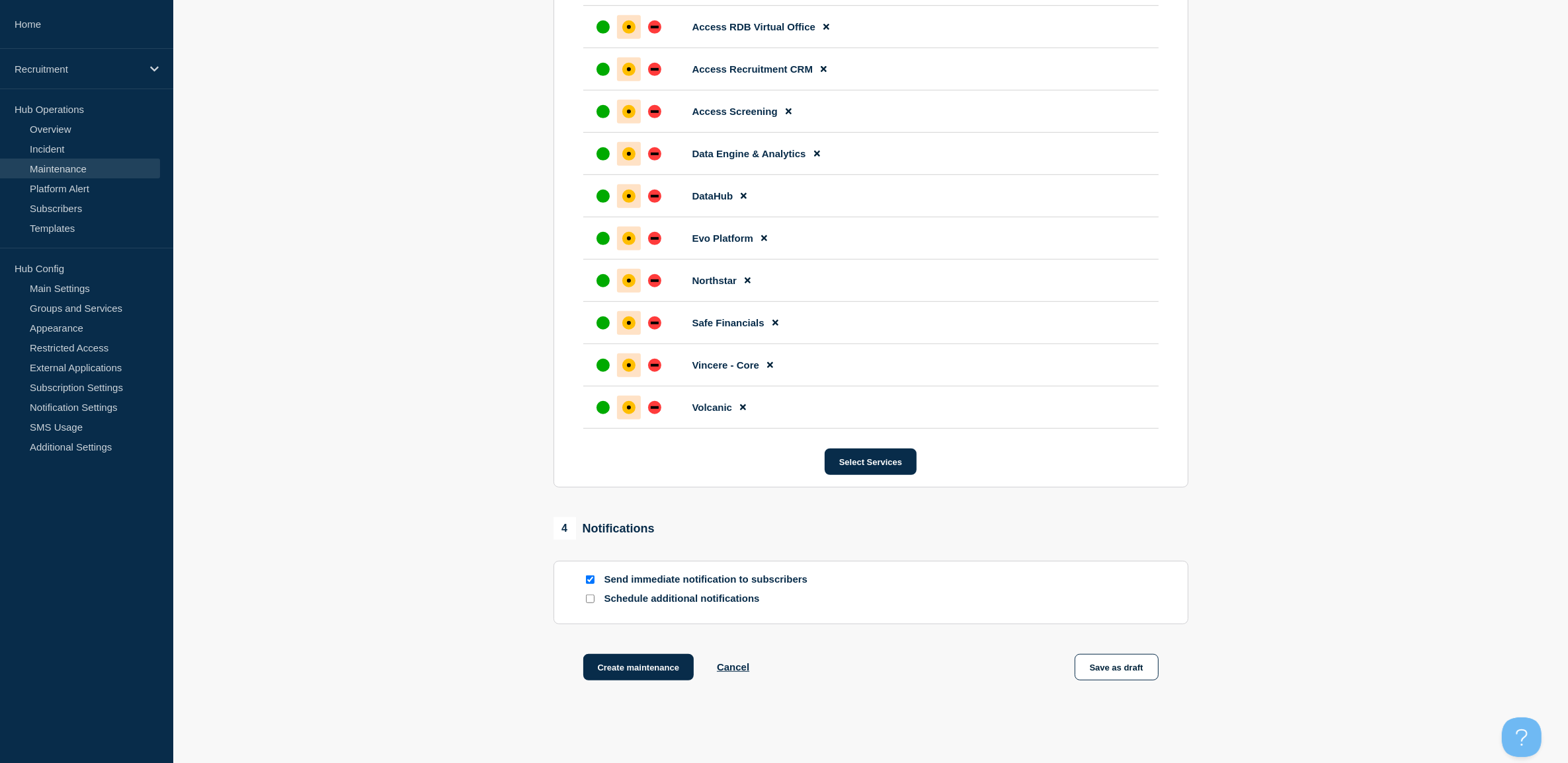
scroll to position [1056, 0]
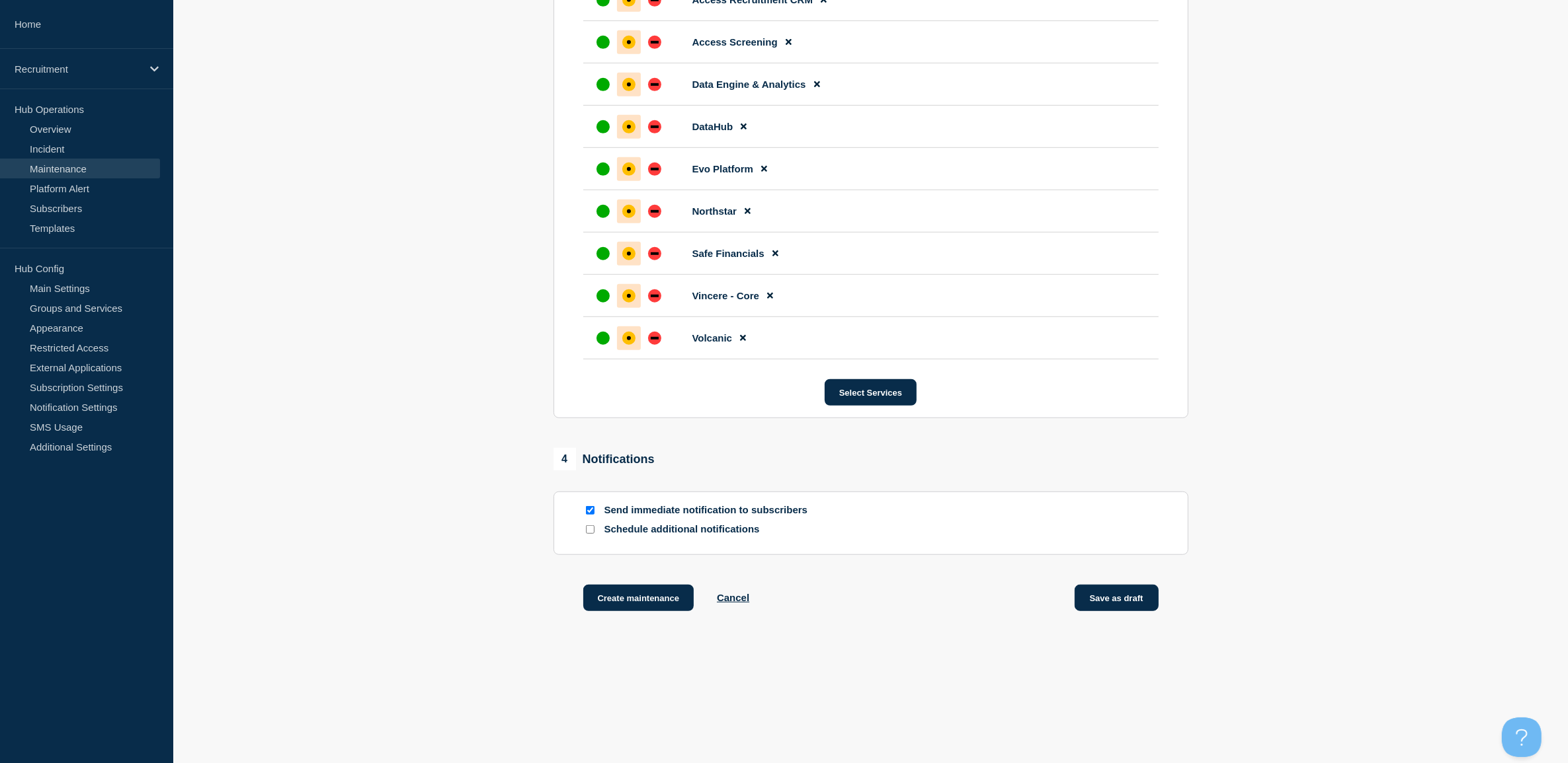
click at [1141, 596] on button "Save as draft" at bounding box center [1116, 598] width 84 height 26
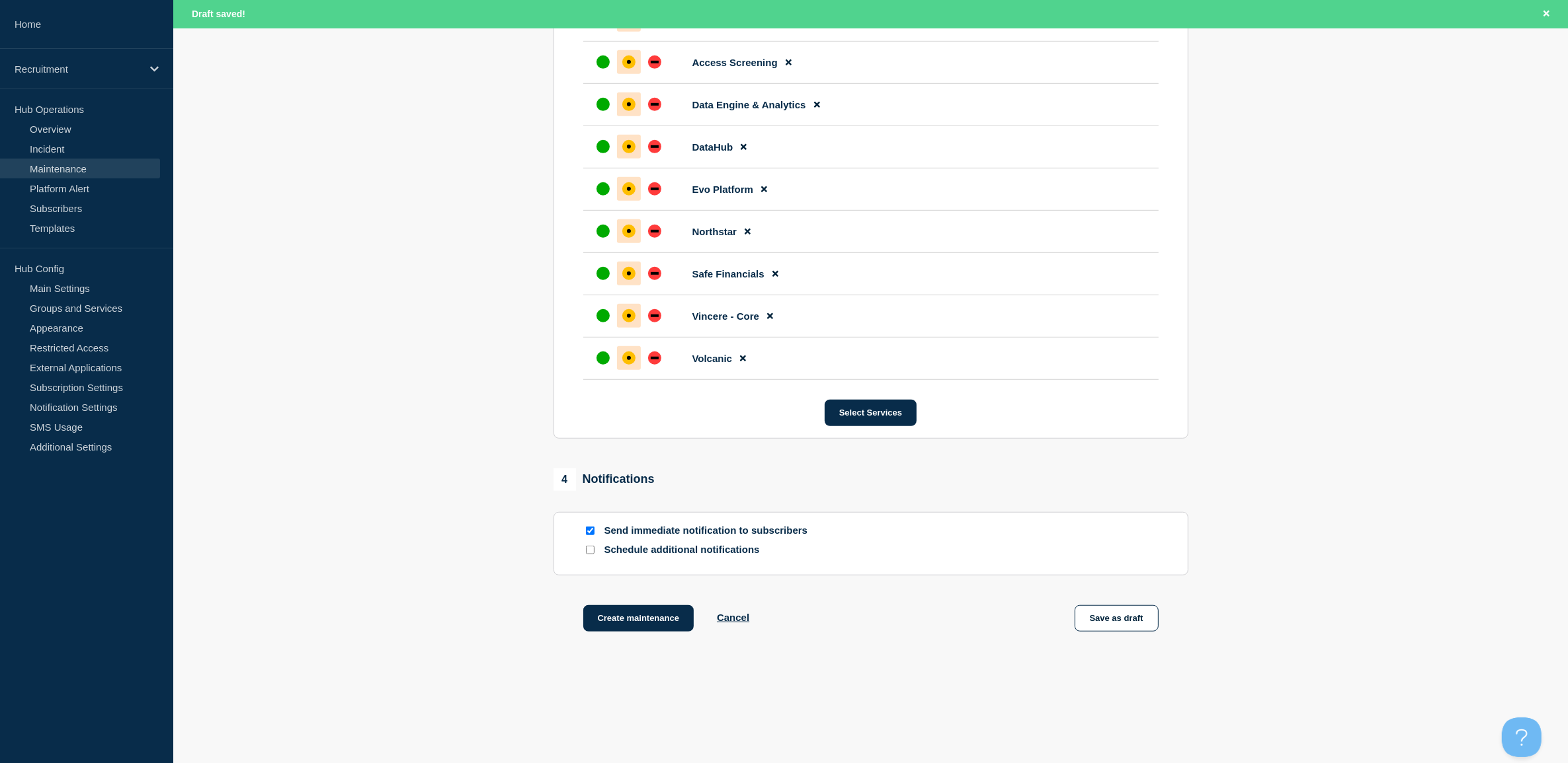
scroll to position [1084, 0]
